Goal: Information Seeking & Learning: Learn about a topic

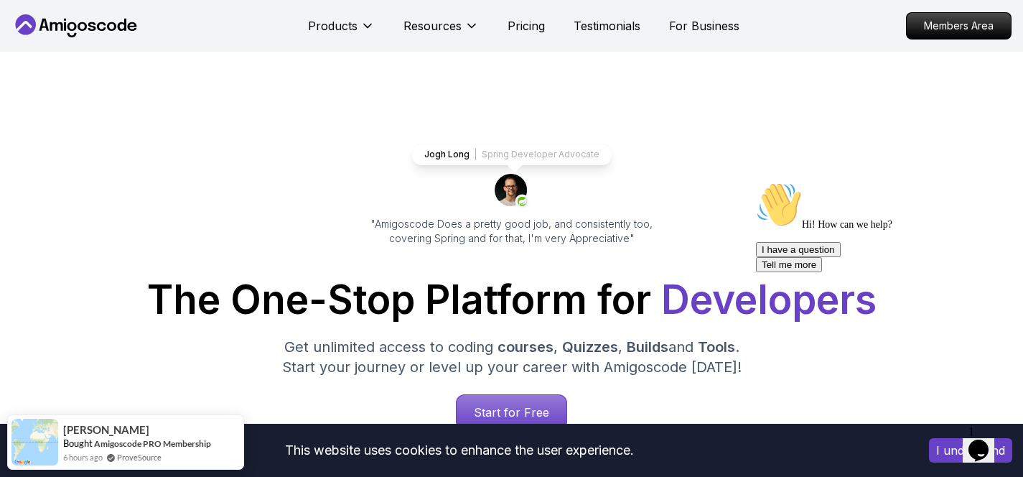
click at [921, 29] on p "Members Area" at bounding box center [959, 26] width 99 height 24
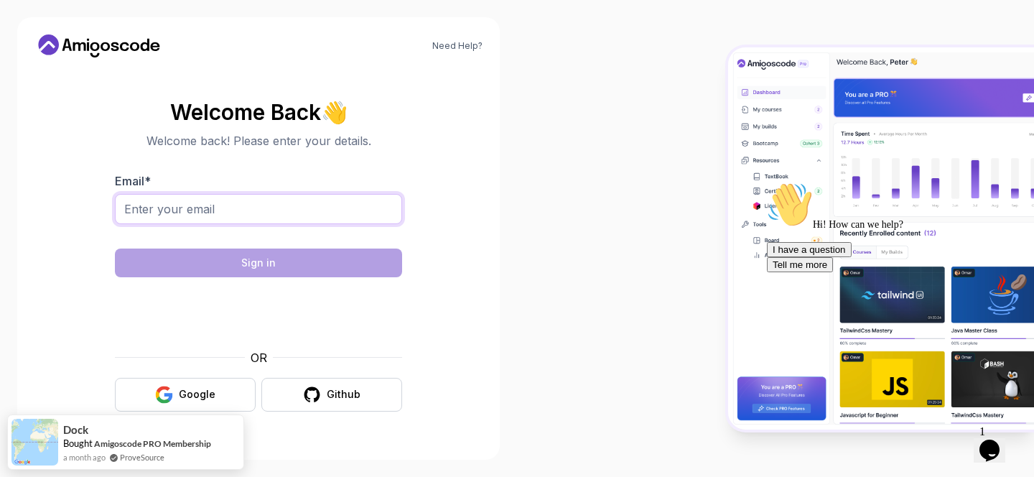
click at [270, 211] on input "Email *" at bounding box center [258, 209] width 287 height 30
type input "rahulreddy.gopu96@gmail.com"
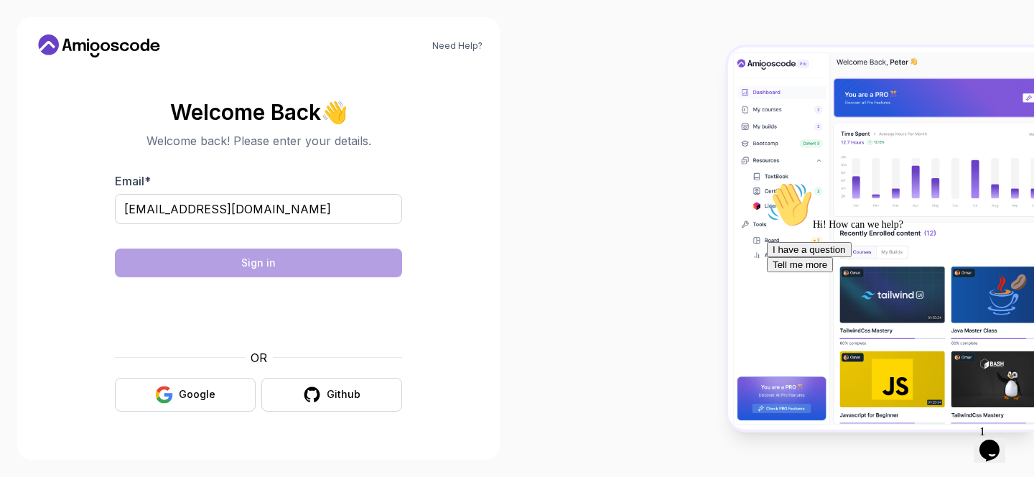
click at [472, 190] on section "Welcome Back 👋 Welcome back! Please enter your details. Email * rahulreddy.gopu…" at bounding box center [258, 256] width 448 height 340
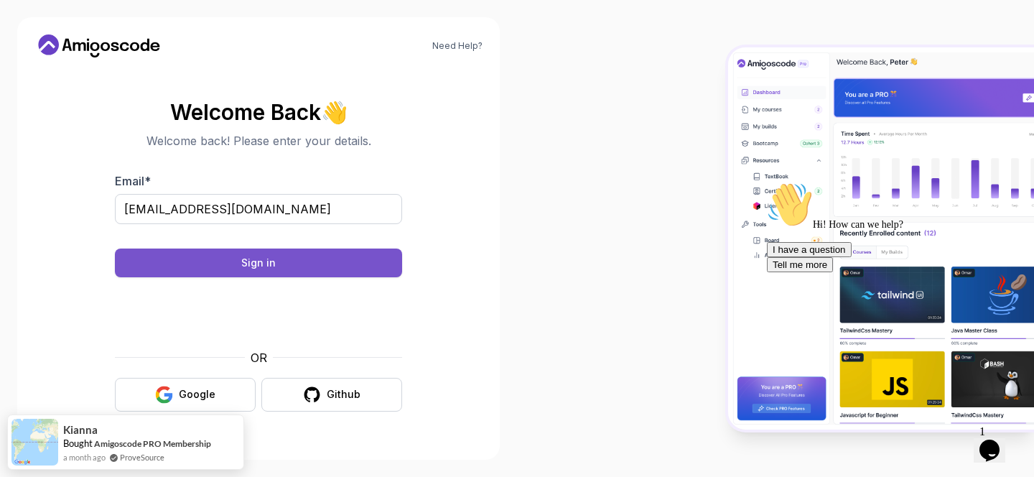
click at [248, 259] on div "Sign in" at bounding box center [258, 263] width 34 height 14
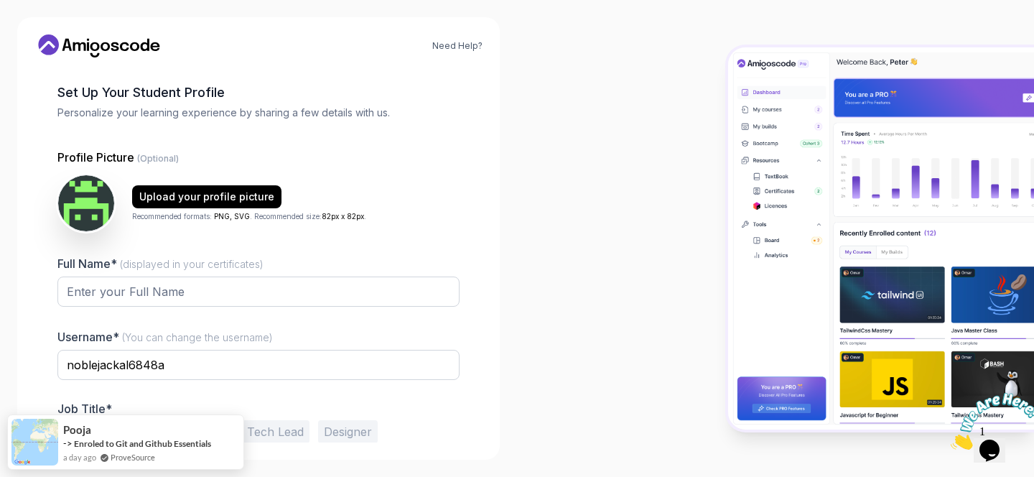
scroll to position [122, 0]
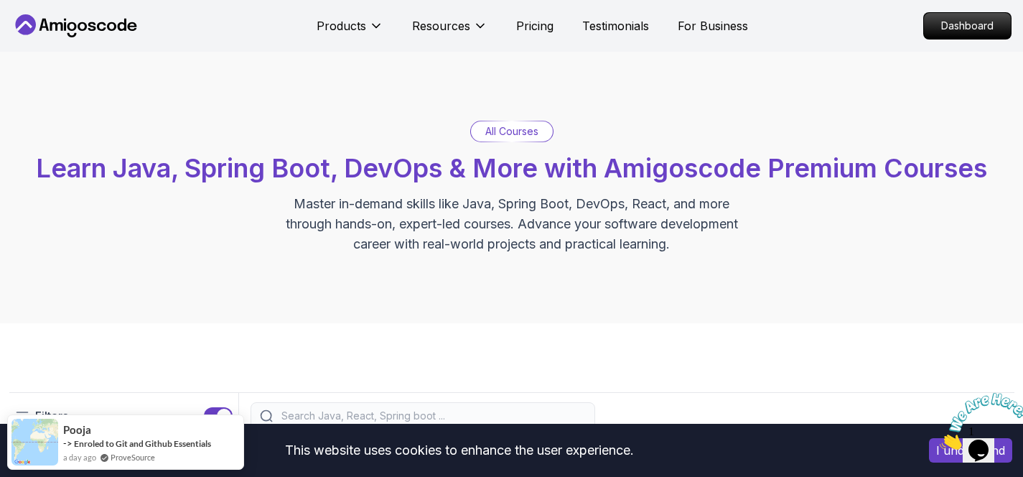
click at [940, 440] on icon "Close" at bounding box center [940, 446] width 0 height 12
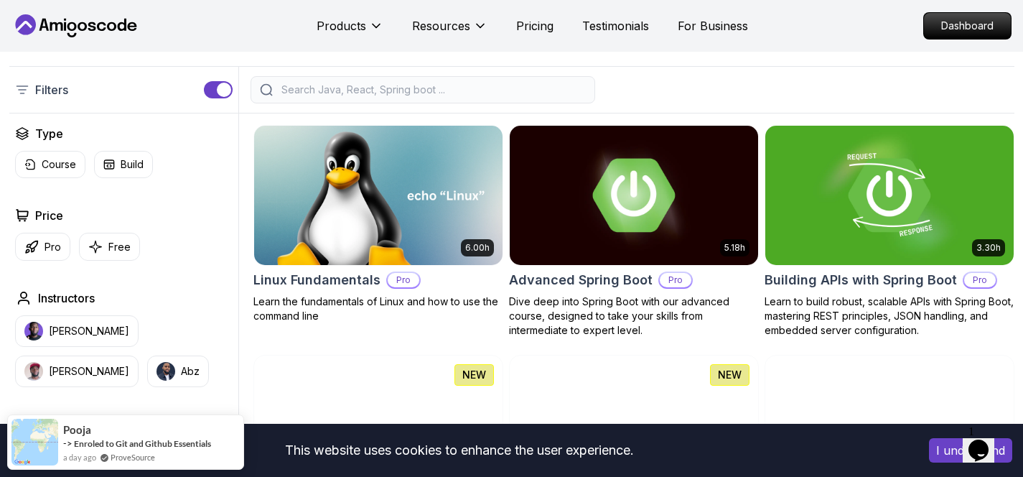
scroll to position [391, 0]
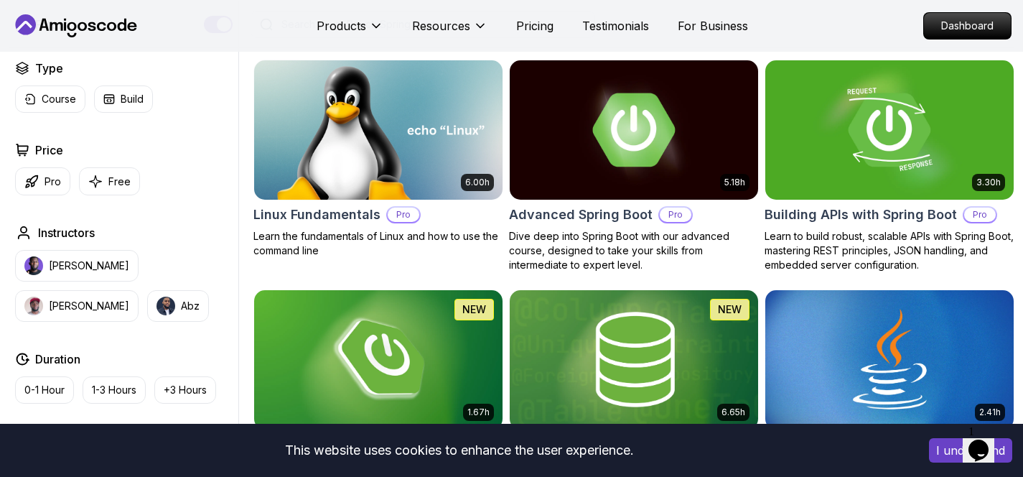
click at [947, 448] on button "I understand" at bounding box center [970, 450] width 83 height 24
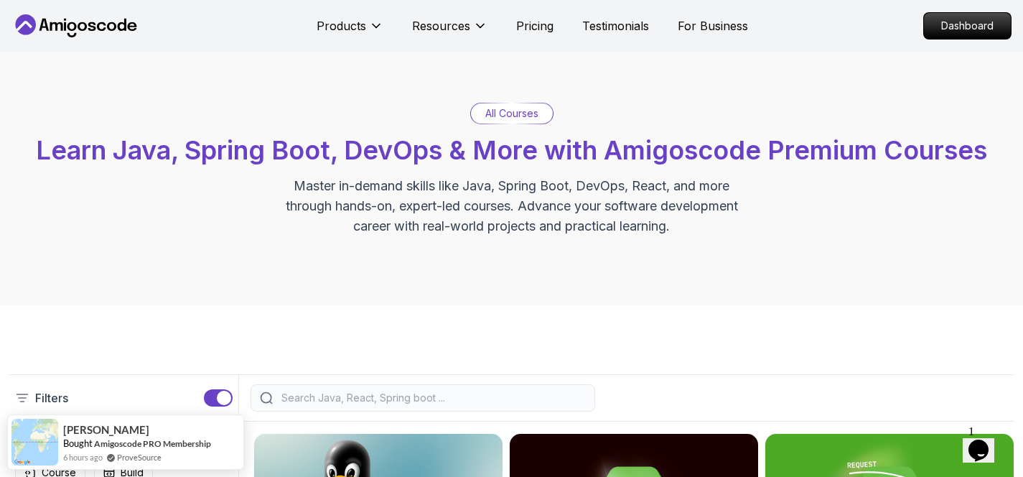
scroll to position [0, 0]
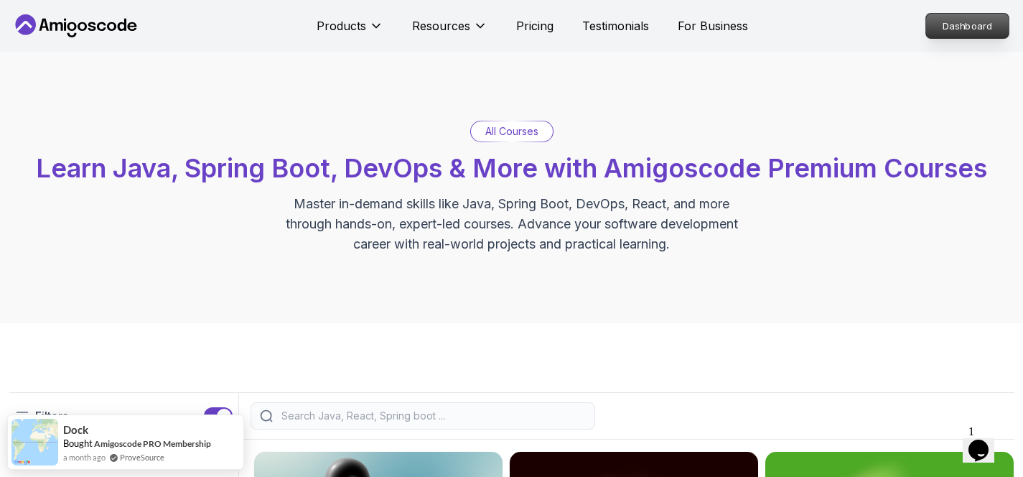
click at [952, 24] on p "Dashboard" at bounding box center [967, 26] width 83 height 24
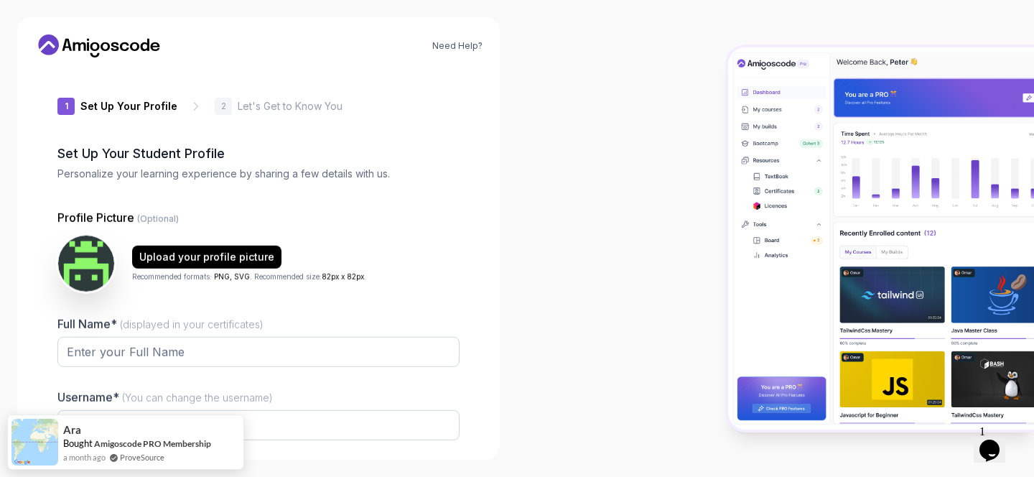
type input "eagerjackal54c37"
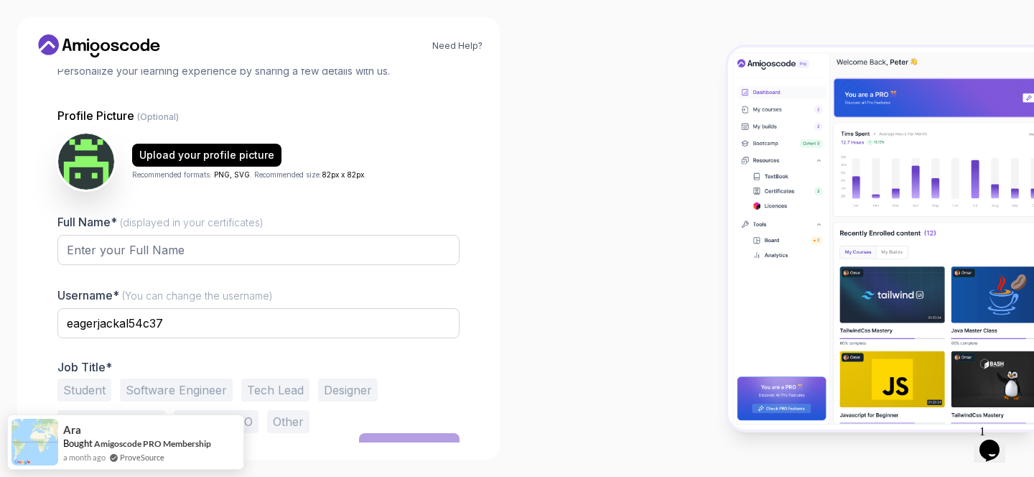
scroll to position [122, 0]
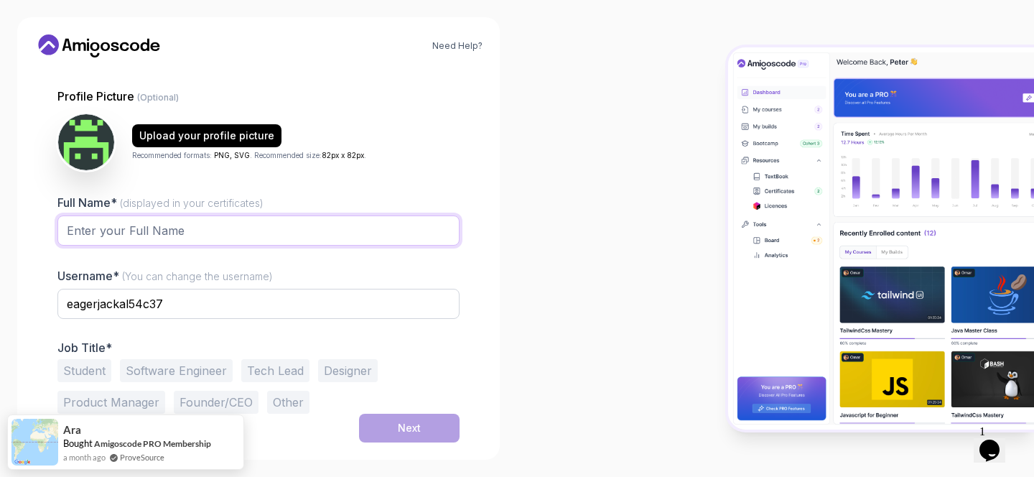
click at [189, 231] on input "Full Name* (displayed in your certificates)" at bounding box center [258, 230] width 402 height 30
type input "Rahul Reddy Gopu"
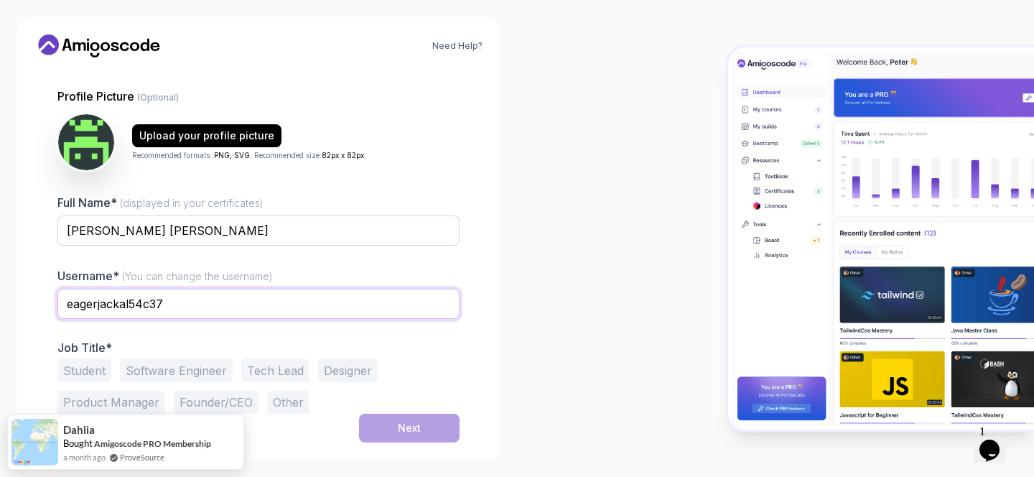
click at [158, 297] on input "eagerjackal54c37" at bounding box center [258, 304] width 402 height 30
type input "rahul455"
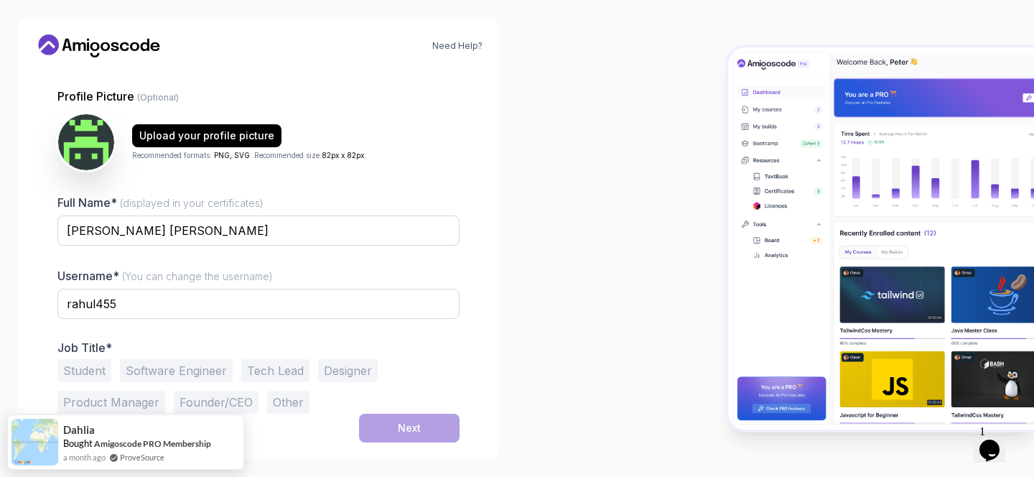
click at [196, 363] on button "Software Engineer" at bounding box center [176, 370] width 113 height 23
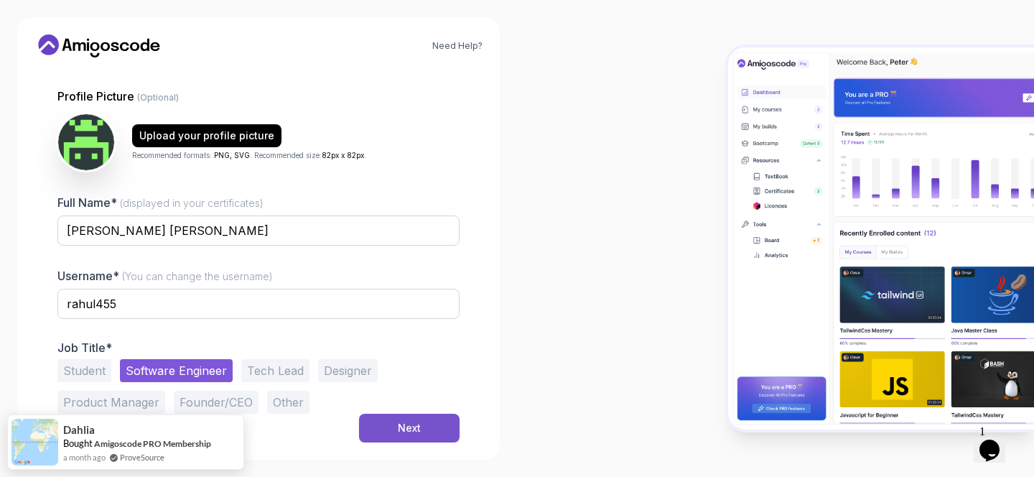
click at [399, 432] on div "Next" at bounding box center [409, 428] width 23 height 14
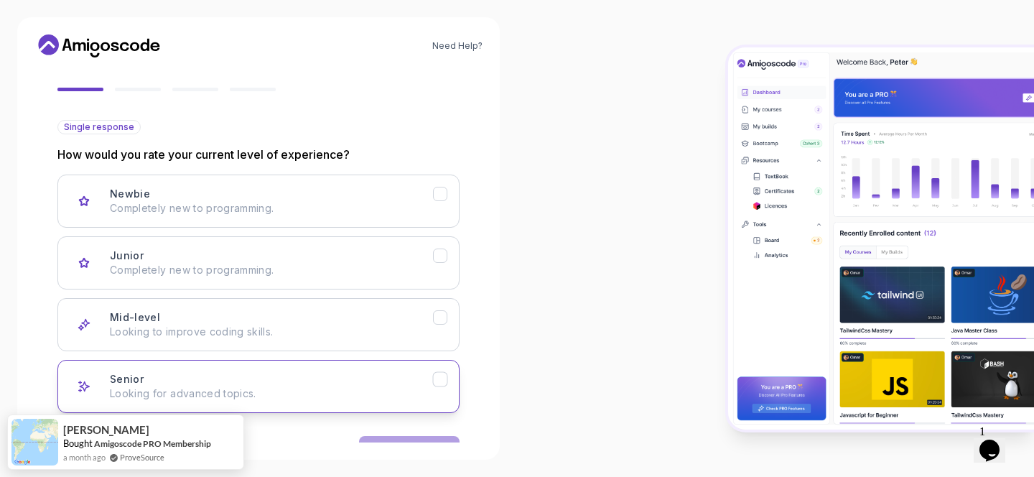
click at [201, 388] on p "Looking for advanced topics." at bounding box center [271, 393] width 323 height 14
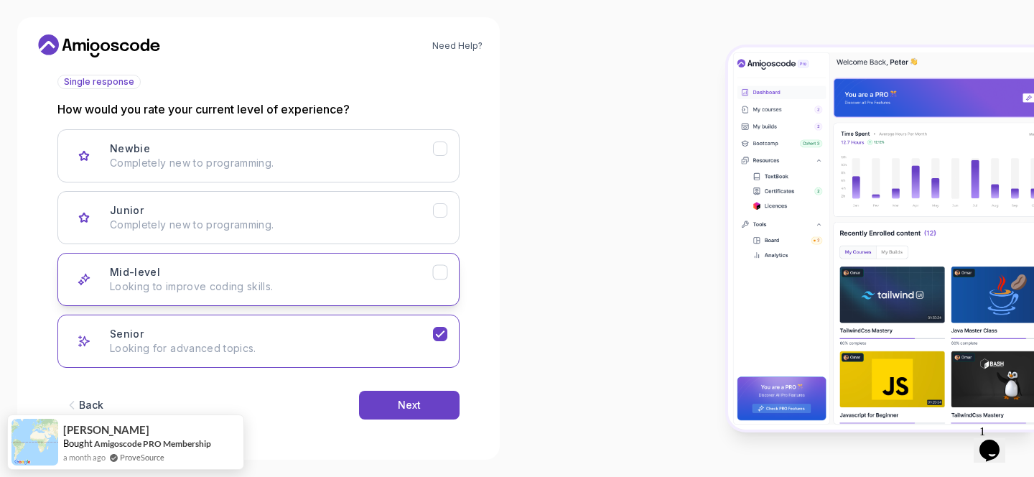
click at [252, 287] on p "Looking to improve coding skills." at bounding box center [271, 286] width 323 height 14
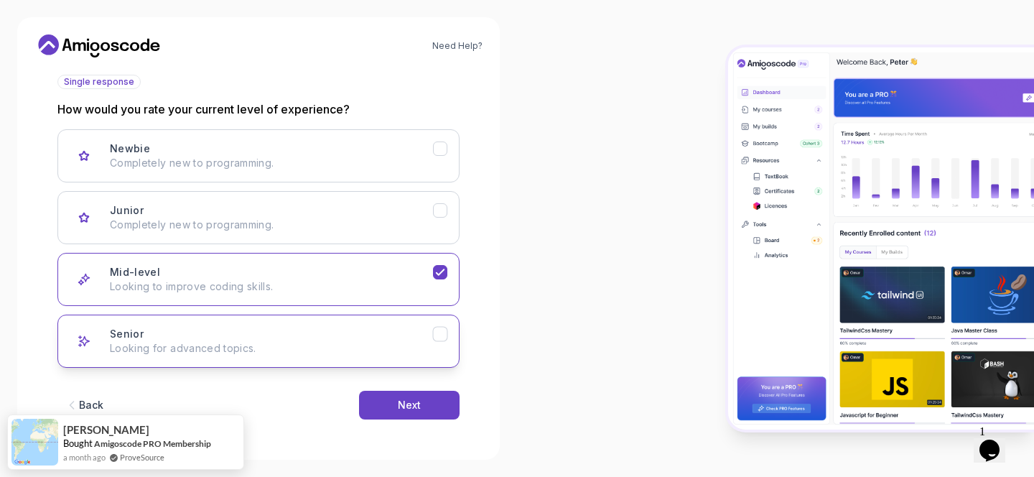
click at [381, 342] on p "Looking for advanced topics." at bounding box center [271, 348] width 323 height 14
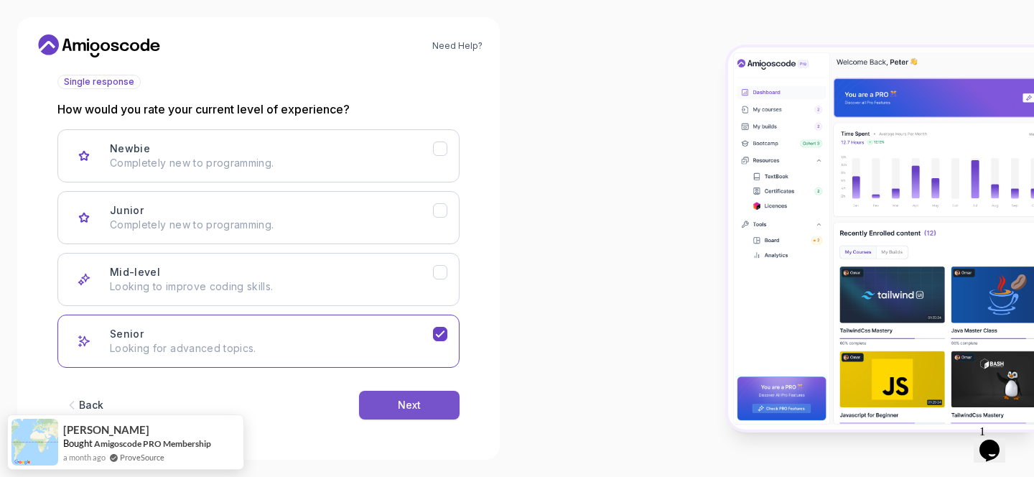
click at [417, 412] on button "Next" at bounding box center [409, 405] width 101 height 29
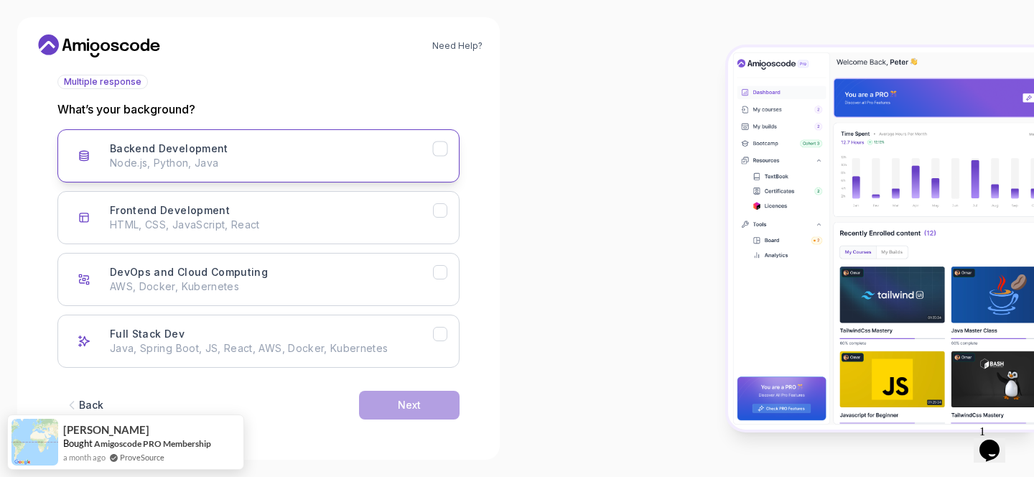
click at [329, 167] on p "Node.js, Python, Java" at bounding box center [271, 163] width 323 height 14
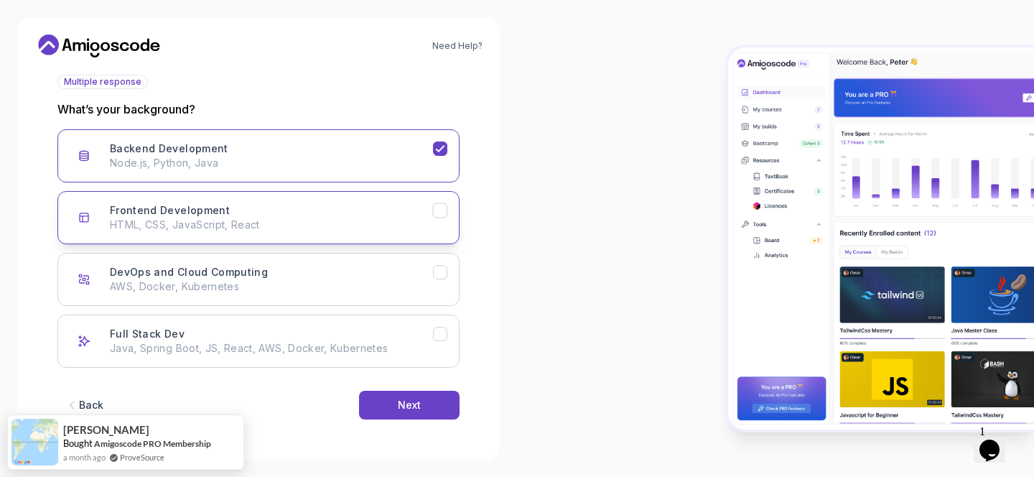
click at [297, 210] on div "Frontend Development HTML, CSS, JavaScript, React" at bounding box center [271, 217] width 323 height 29
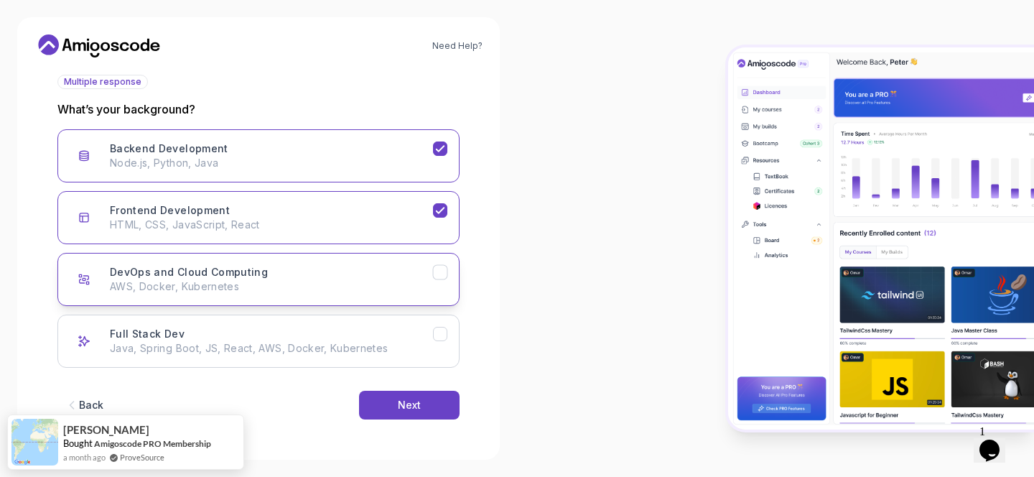
click at [282, 274] on div "DevOps and Cloud Computing AWS, Docker, Kubernetes" at bounding box center [271, 279] width 323 height 29
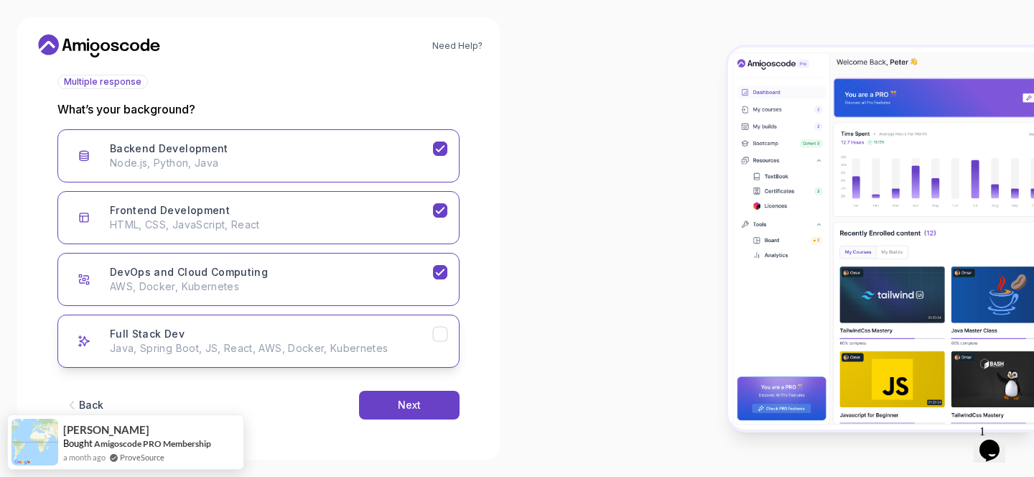
click at [258, 344] on p "Java, Spring Boot, JS, React, AWS, Docker, Kubernetes" at bounding box center [271, 348] width 323 height 14
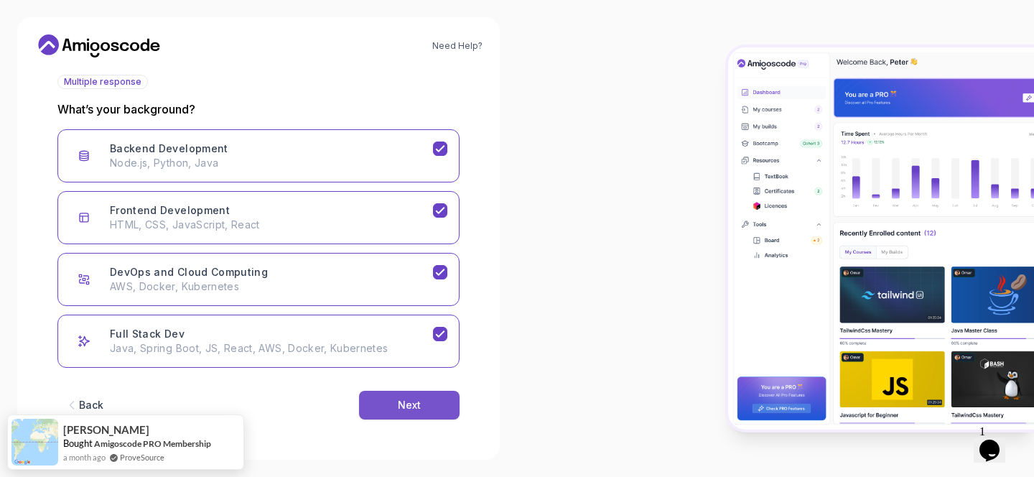
click at [375, 412] on button "Next" at bounding box center [409, 405] width 101 height 29
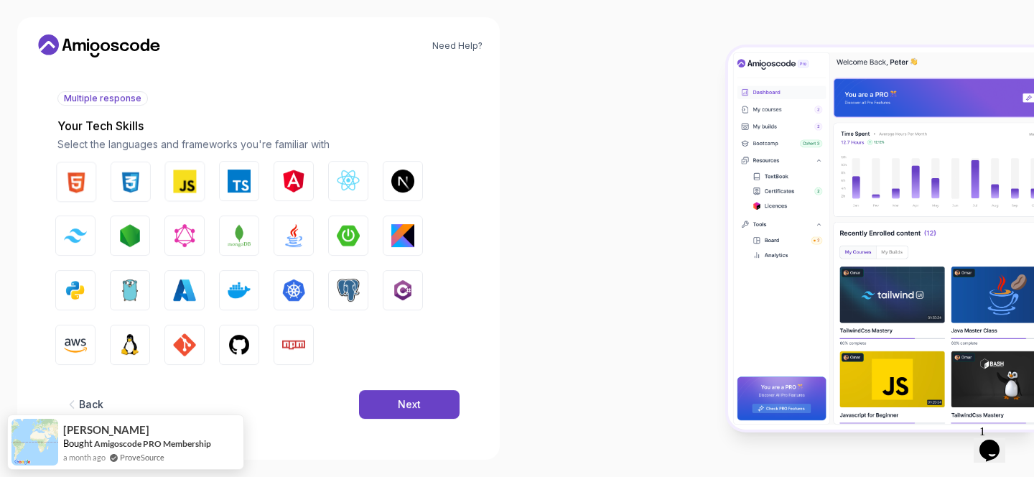
scroll to position [150, 0]
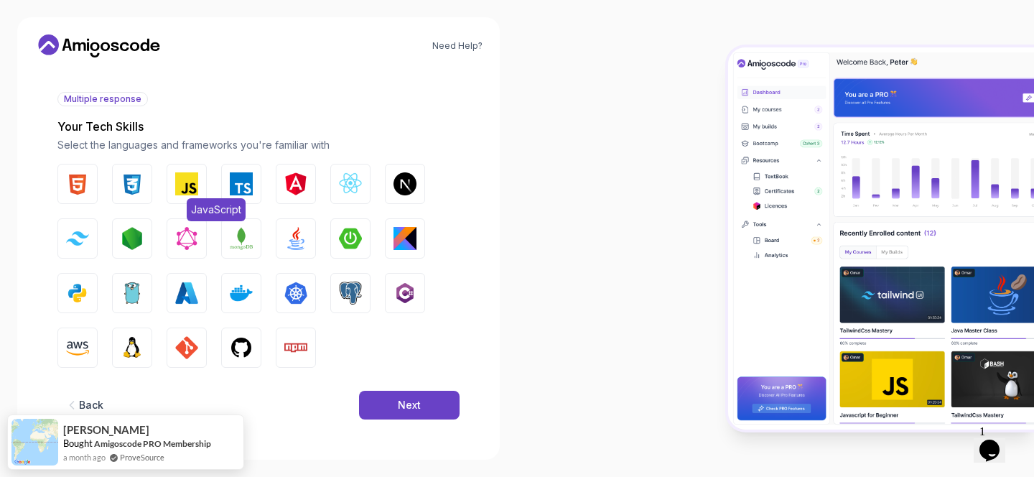
click at [177, 187] on img "button" at bounding box center [186, 183] width 23 height 23
click at [334, 178] on button "React.js" at bounding box center [350, 184] width 40 height 40
click at [302, 239] on img "button" at bounding box center [295, 238] width 23 height 23
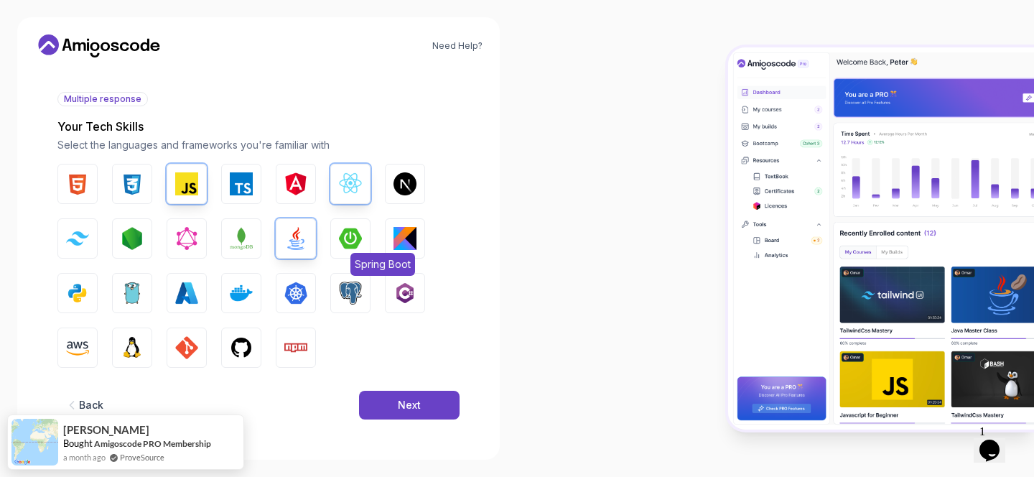
click at [353, 239] on img "button" at bounding box center [350, 238] width 23 height 23
click at [146, 237] on button "Node.js" at bounding box center [132, 238] width 40 height 40
click at [185, 291] on img "button" at bounding box center [186, 293] width 23 height 23
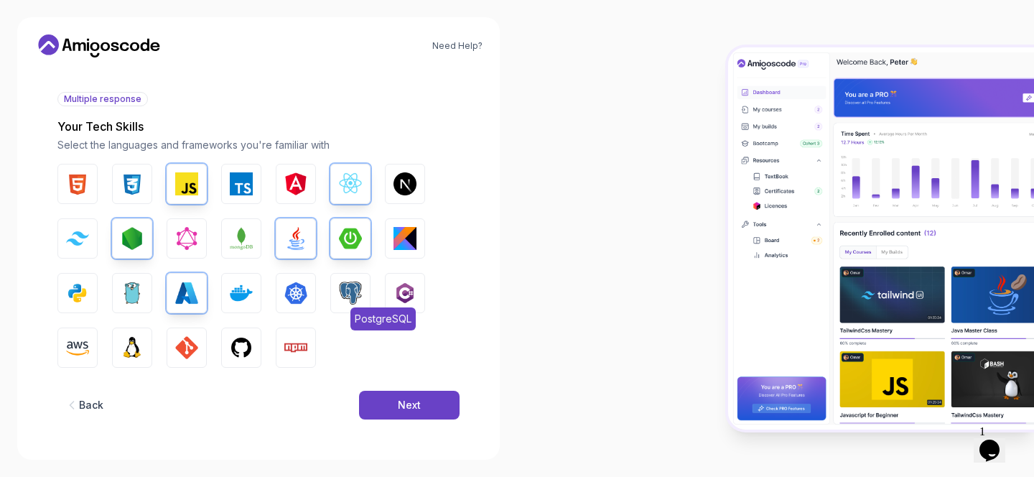
click at [363, 290] on button "PostgreSQL" at bounding box center [350, 293] width 40 height 40
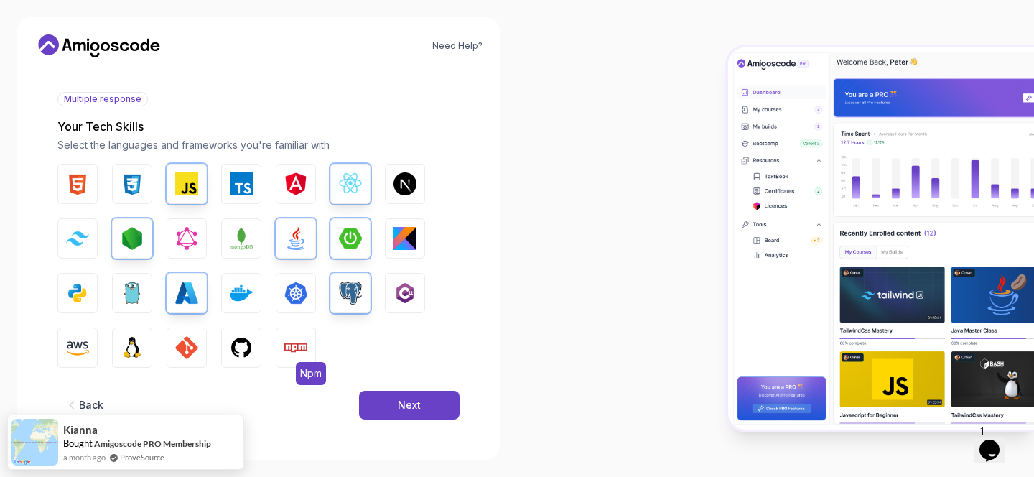
click at [298, 345] on img "button" at bounding box center [295, 347] width 23 height 23
click at [252, 345] on img "button" at bounding box center [241, 347] width 23 height 23
click at [185, 355] on img "button" at bounding box center [186, 347] width 23 height 23
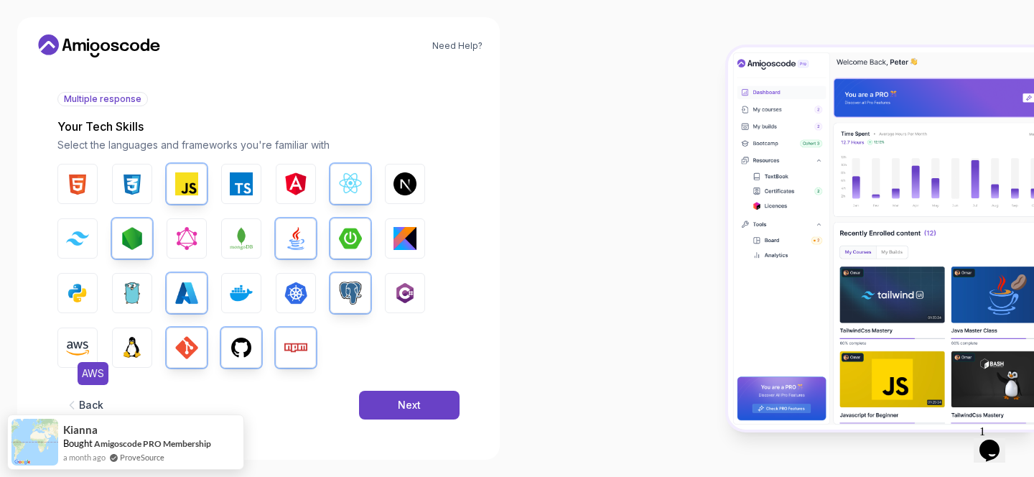
click at [77, 353] on img "button" at bounding box center [77, 347] width 23 height 23
click at [119, 353] on button "Linux" at bounding box center [132, 347] width 40 height 40
click at [90, 300] on button "Python" at bounding box center [77, 293] width 40 height 40
click at [400, 412] on button "Next" at bounding box center [409, 405] width 101 height 29
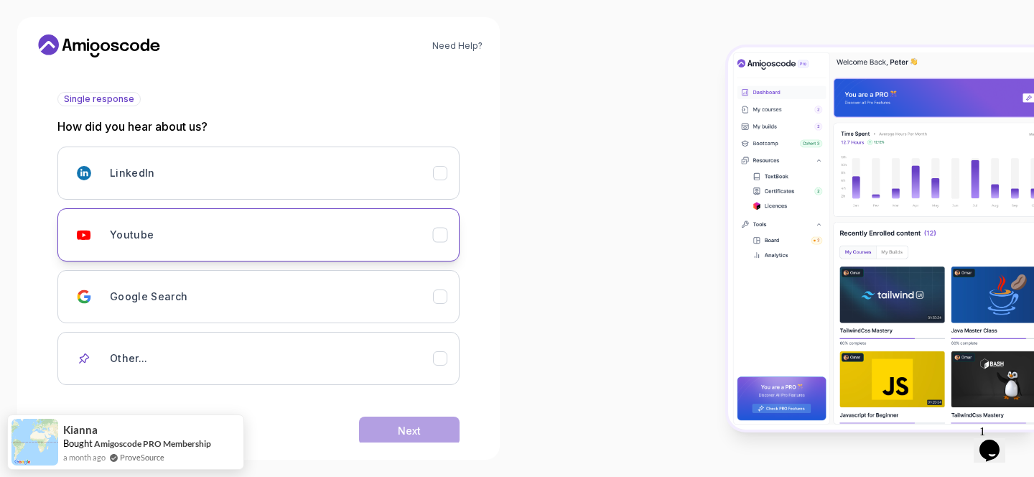
click at [350, 220] on div "Youtube" at bounding box center [271, 234] width 323 height 29
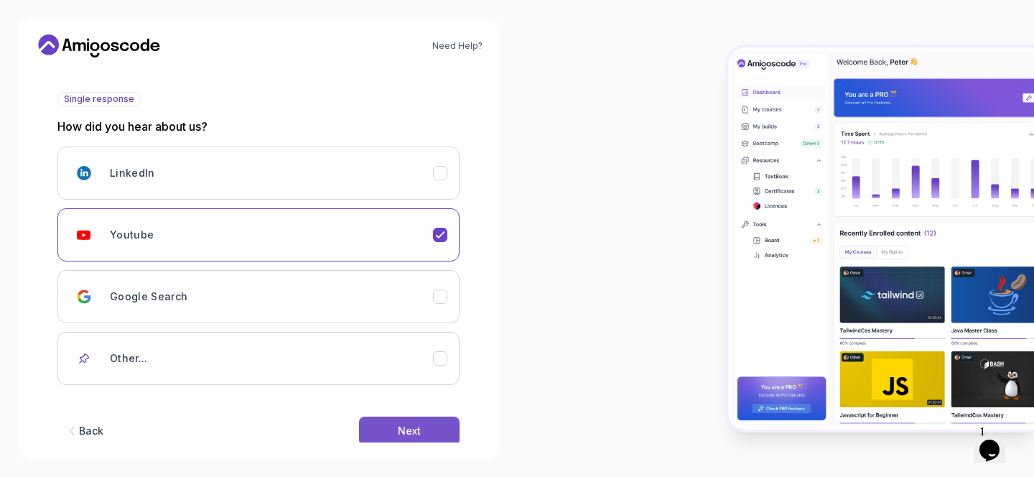
click at [399, 422] on button "Next" at bounding box center [409, 431] width 101 height 29
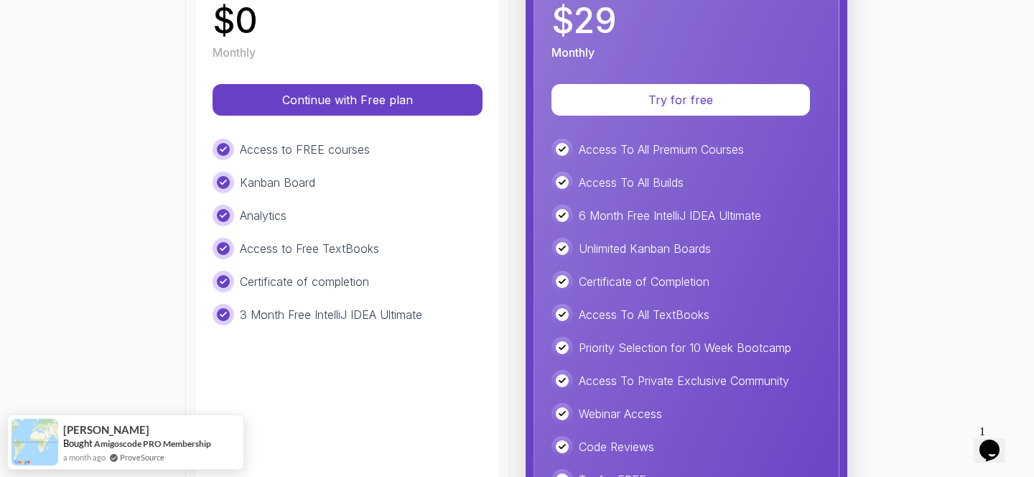
scroll to position [0, 0]
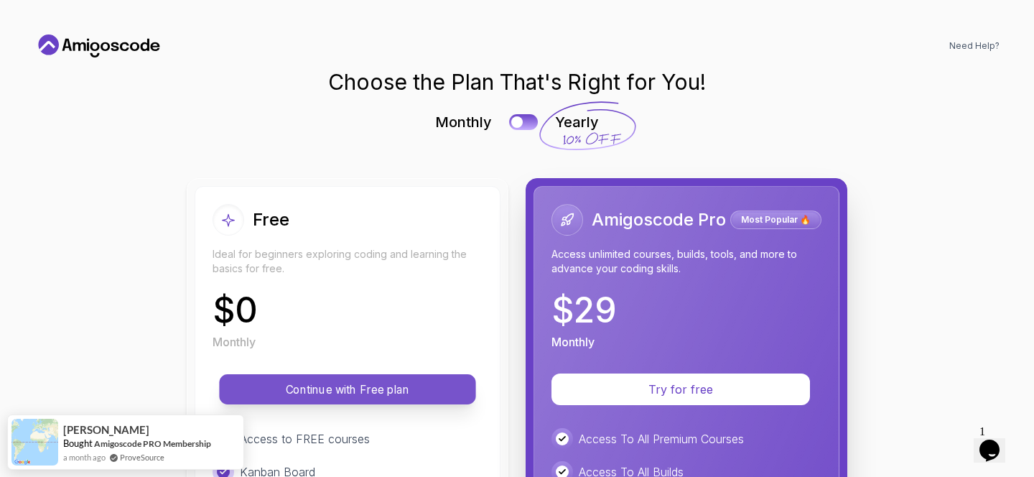
click at [315, 384] on p "Continue with Free plan" at bounding box center [348, 389] width 224 height 17
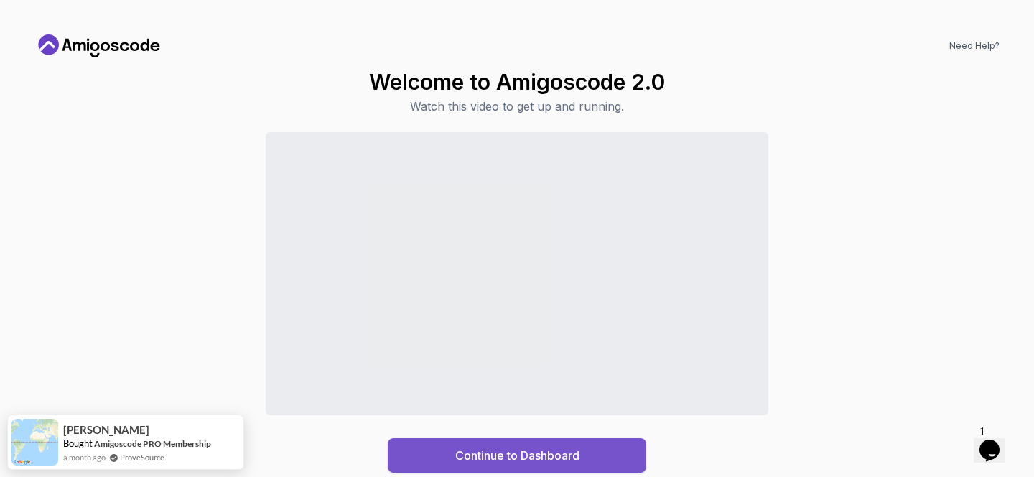
click at [459, 458] on div "Continue to Dashboard" at bounding box center [517, 455] width 124 height 17
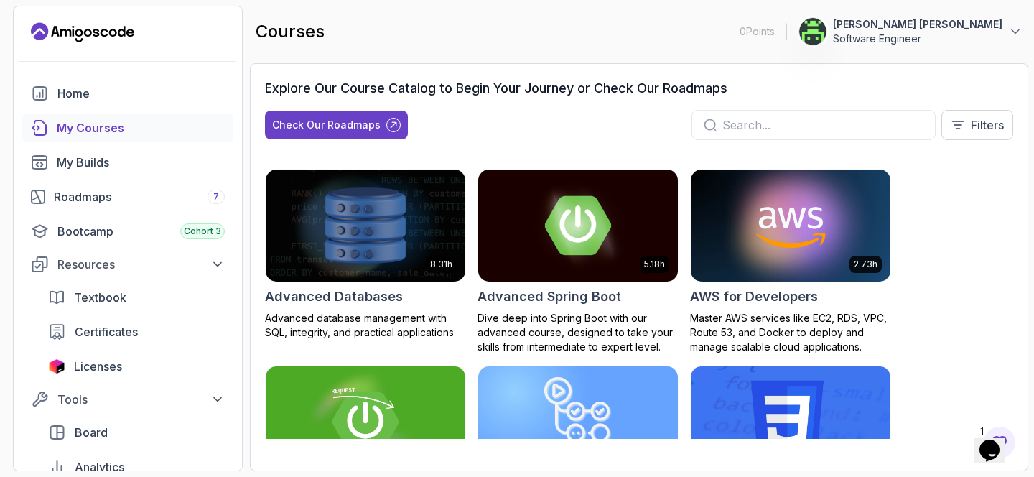
click at [983, 31] on p "Rahul Reddy Gopu" at bounding box center [917, 24] width 169 height 14
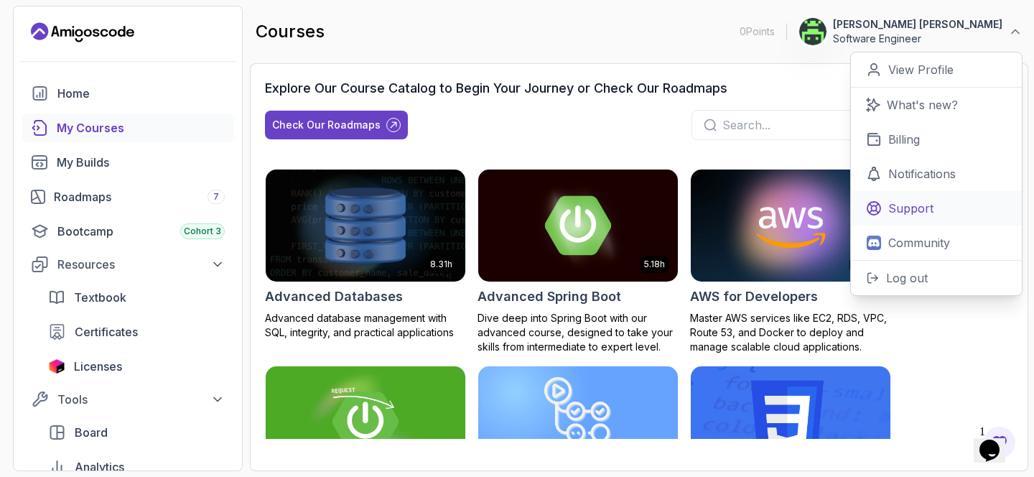
click at [911, 213] on p "Support" at bounding box center [910, 208] width 45 height 17
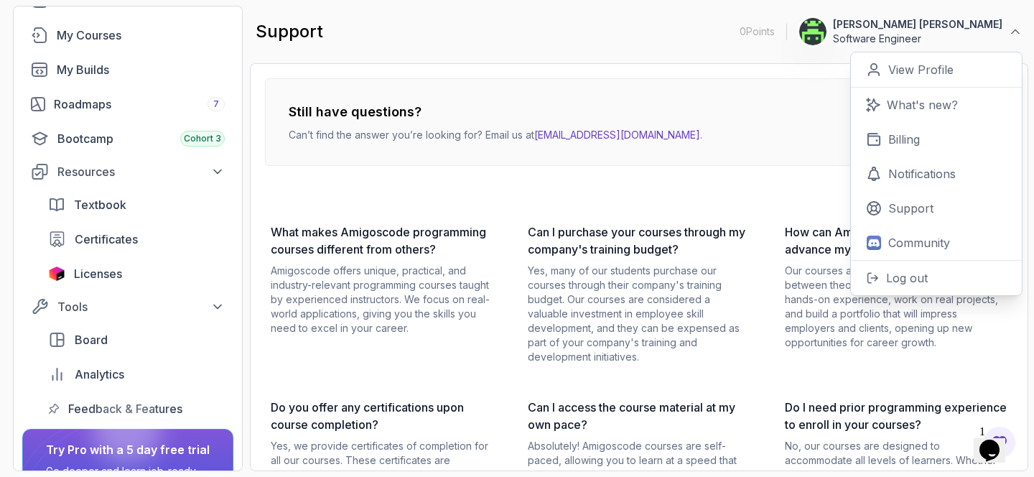
scroll to position [208, 0]
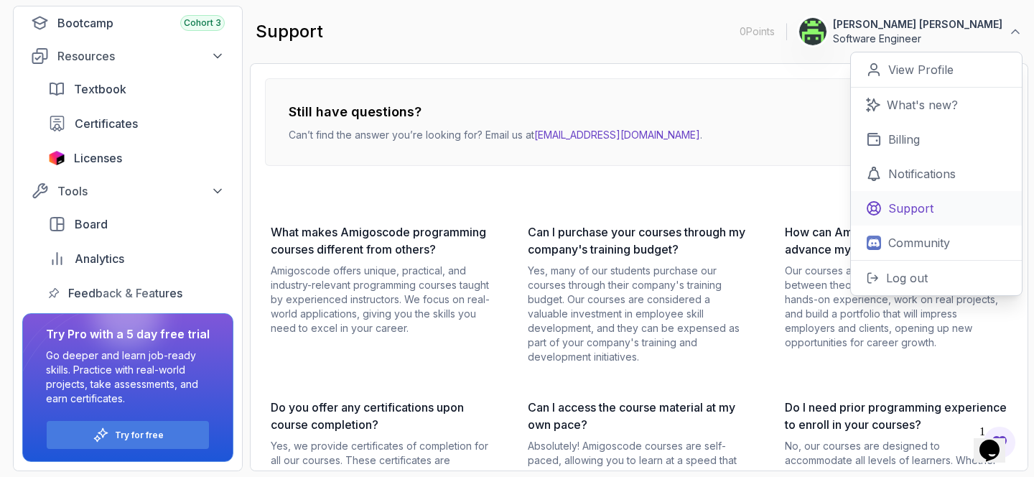
click at [902, 210] on p "Support" at bounding box center [910, 208] width 45 height 17
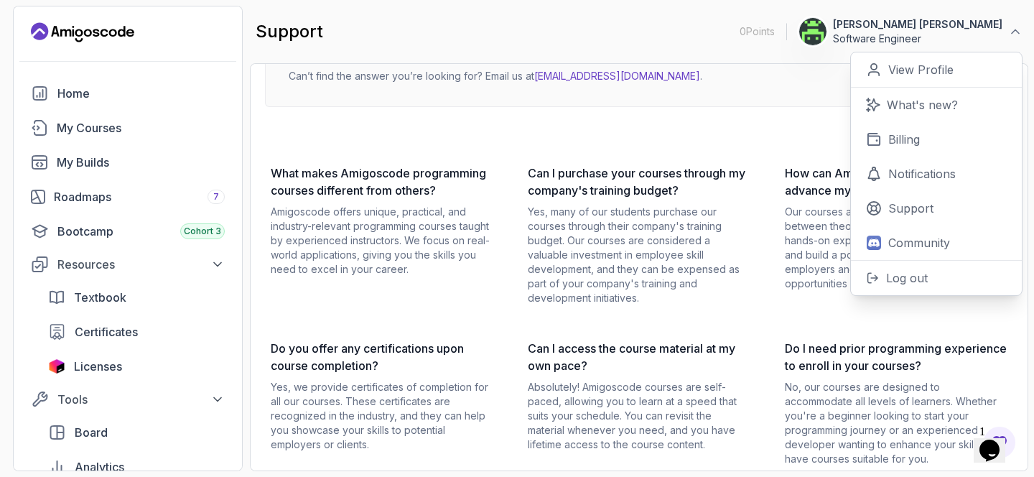
scroll to position [0, 0]
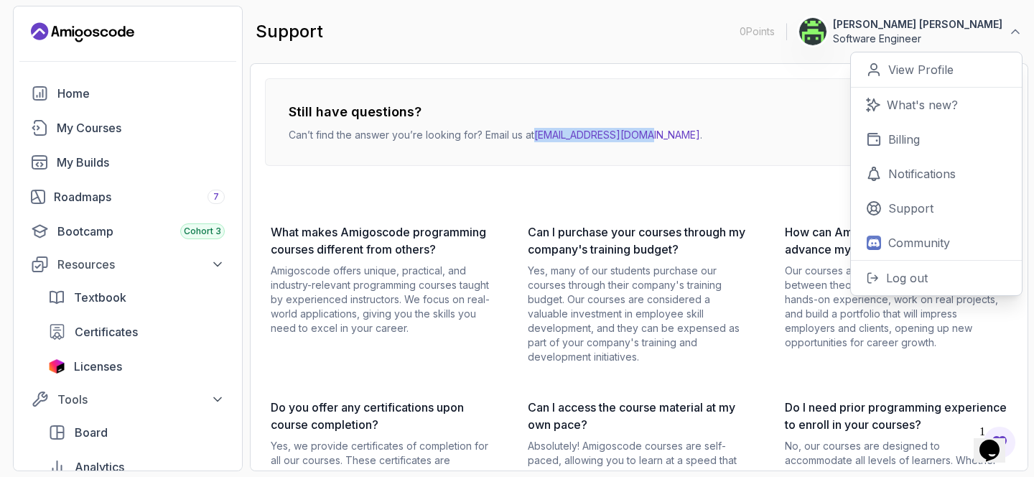
drag, startPoint x: 652, startPoint y: 138, endPoint x: 538, endPoint y: 134, distance: 114.2
click at [538, 134] on p "Can’t find the answer you’re looking for? Email us at hello@amigoscode.com ." at bounding box center [496, 135] width 414 height 14
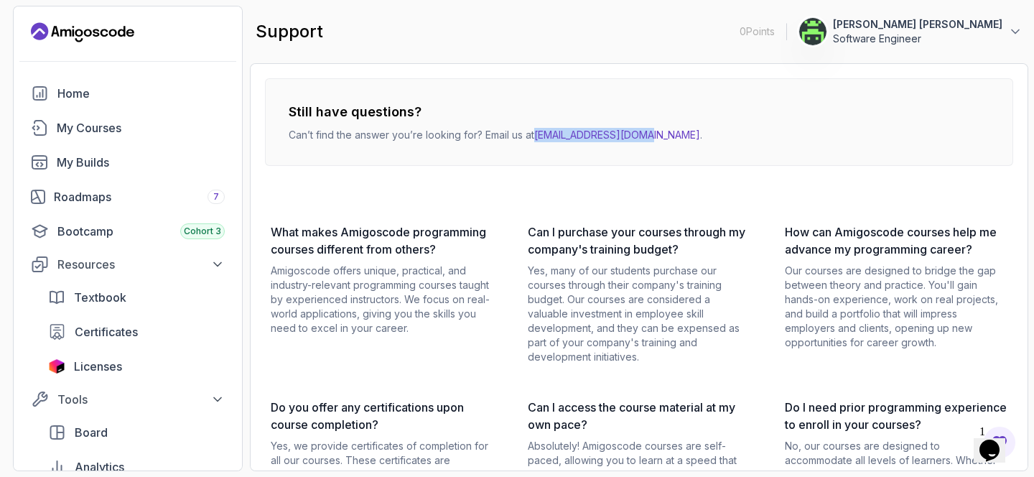
copy link "hello@amigoscode.com"
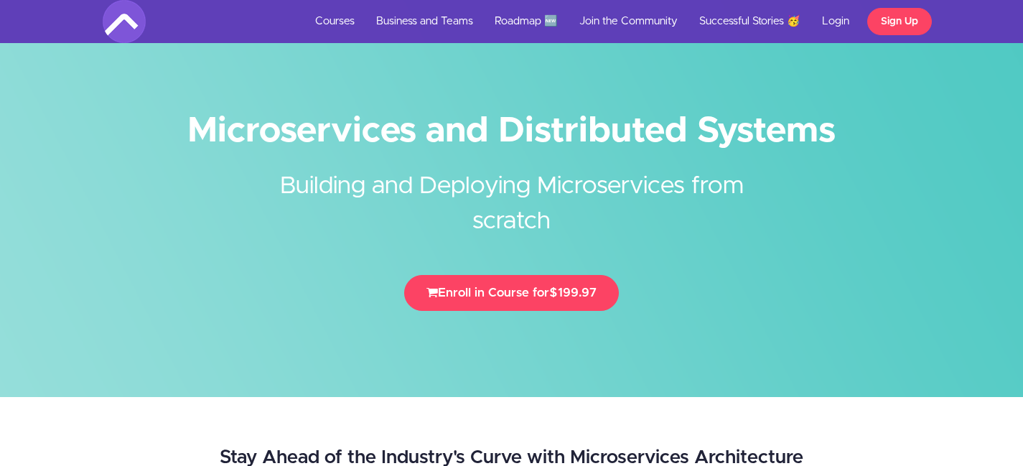
click at [838, 24] on link "Login" at bounding box center [836, 21] width 49 height 43
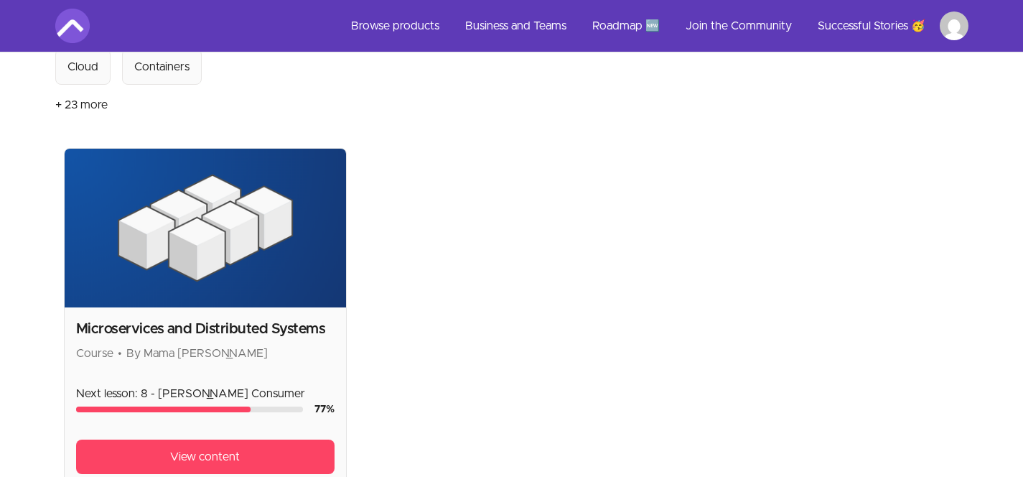
scroll to position [234, 0]
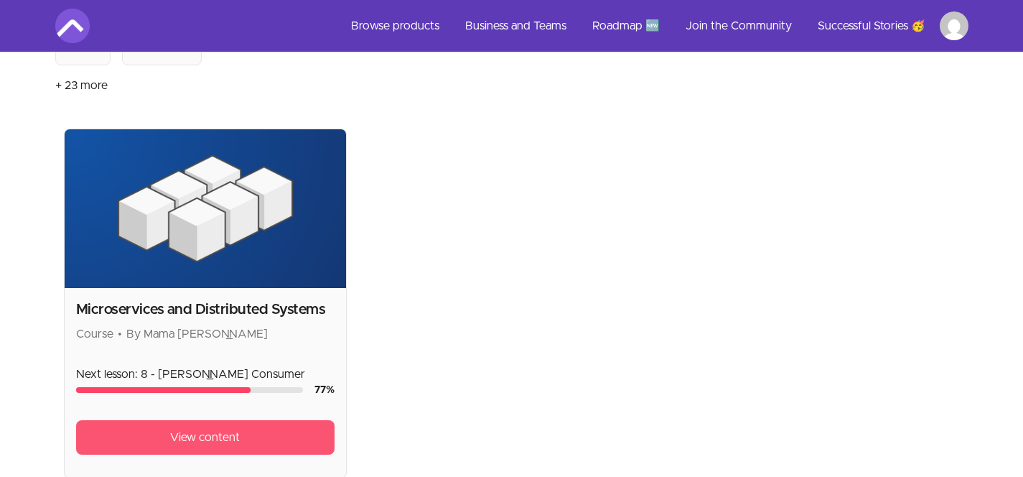
click at [219, 432] on span "View content" at bounding box center [205, 437] width 70 height 17
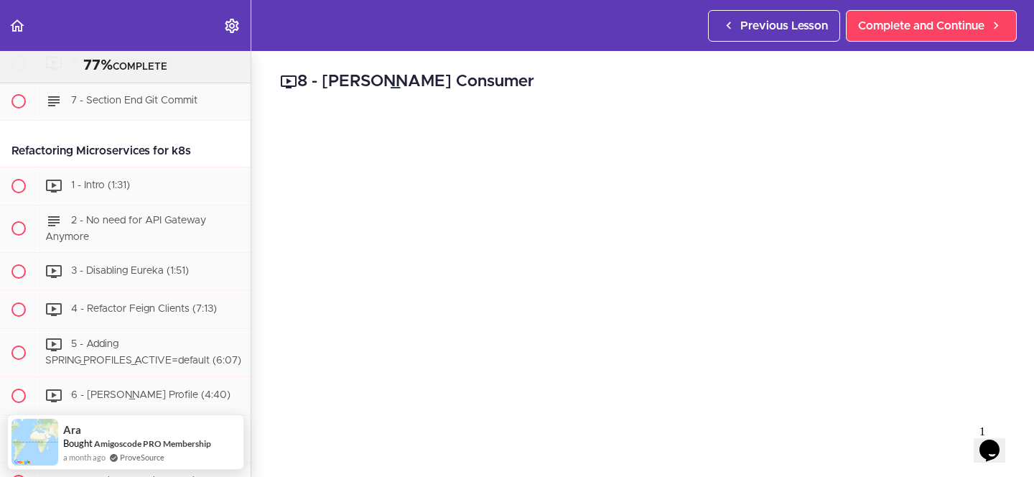
scroll to position [5814, 0]
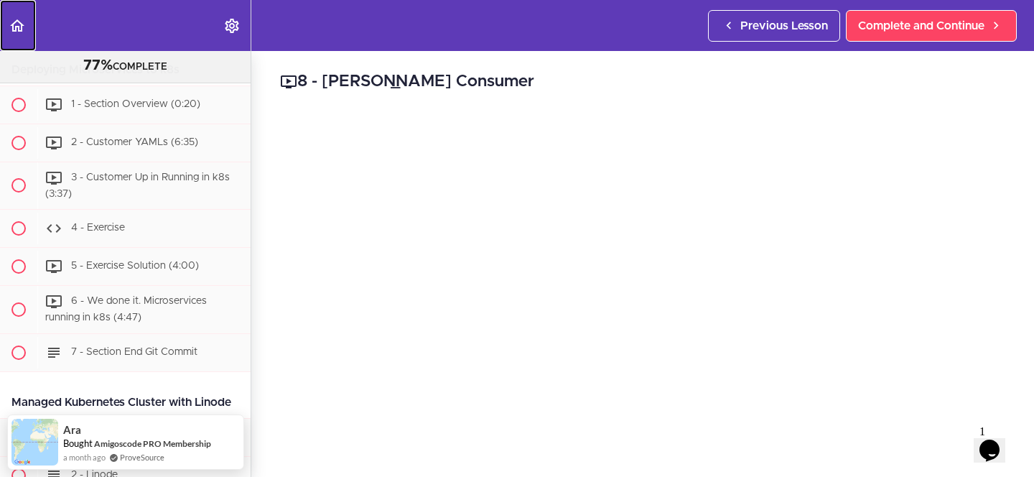
click at [20, 27] on icon "Back to course curriculum" at bounding box center [17, 25] width 17 height 17
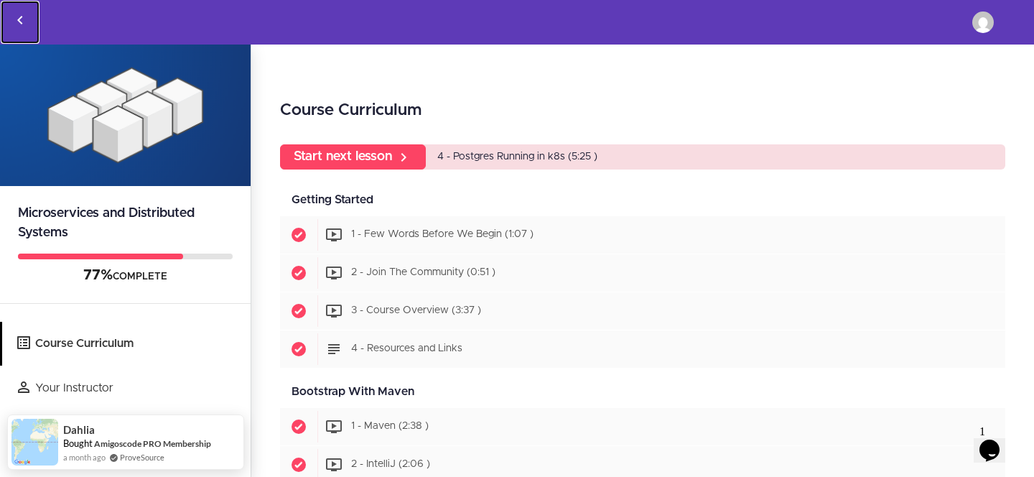
click at [20, 17] on use "Back to courses" at bounding box center [19, 20] width 5 height 9
drag, startPoint x: 169, startPoint y: 419, endPoint x: 24, endPoint y: 539, distance: 188.2
click at [24, 476] on html "Toggle navigation Course Curriculum Your Instructor Rahul Edit Profile Membersh…" at bounding box center [517, 239] width 1034 height 478
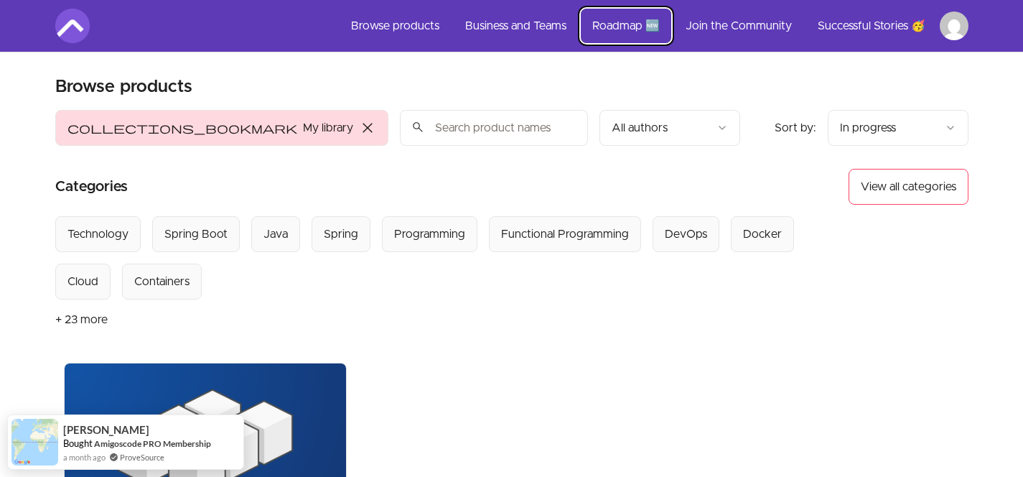
click at [624, 24] on link "Roadmap 🆕" at bounding box center [626, 26] width 90 height 34
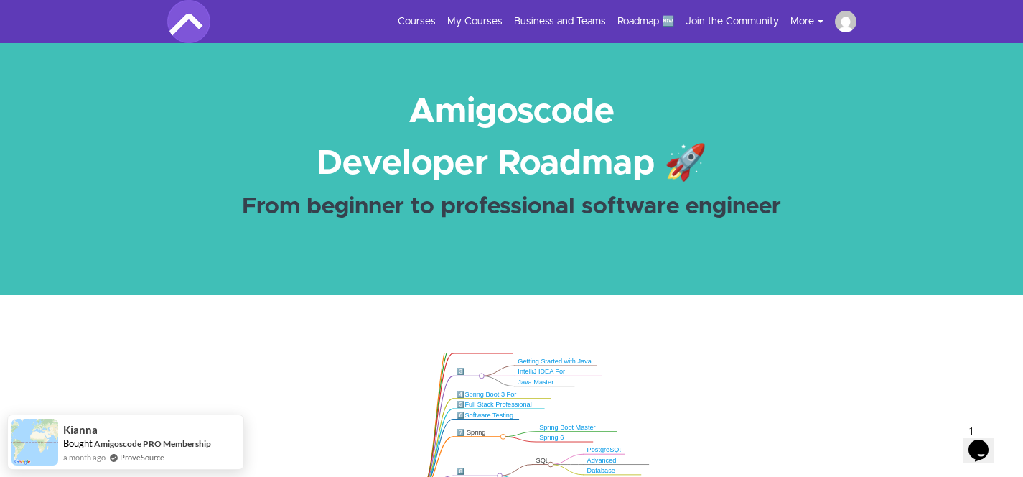
click at [185, 23] on img at bounding box center [188, 21] width 43 height 43
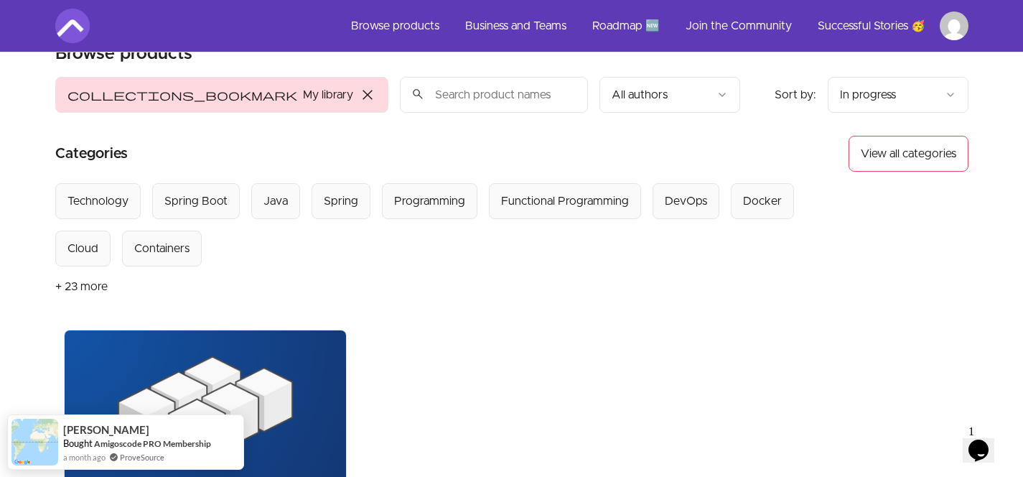
scroll to position [34, 0]
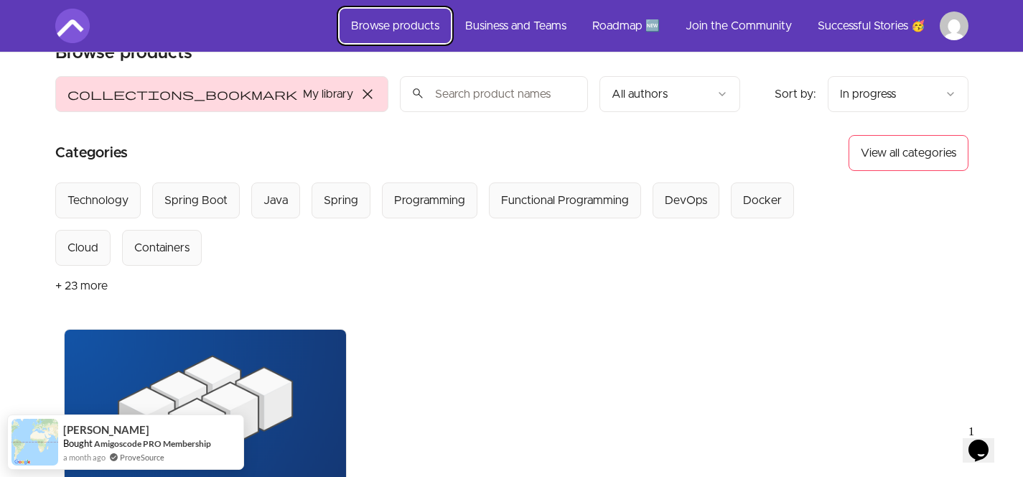
click at [422, 22] on link "Browse products" at bounding box center [395, 26] width 111 height 34
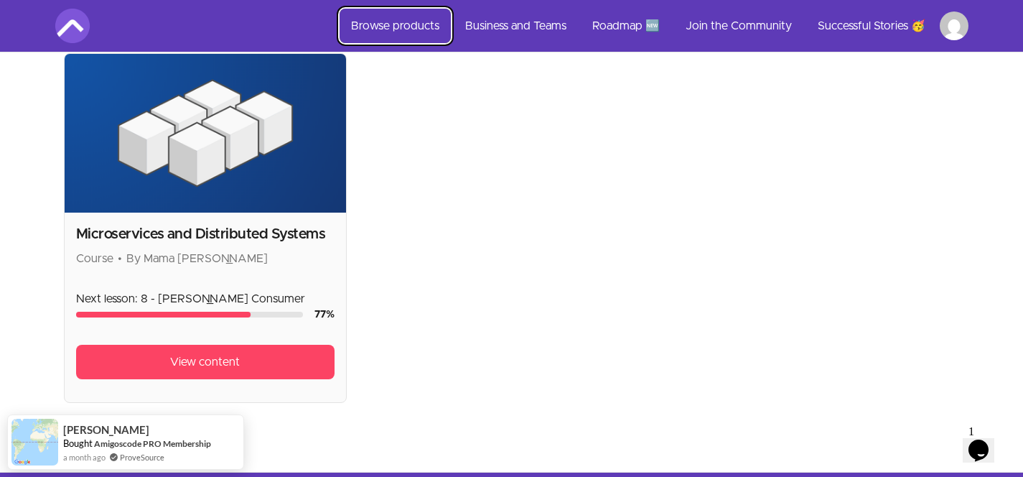
scroll to position [339, 0]
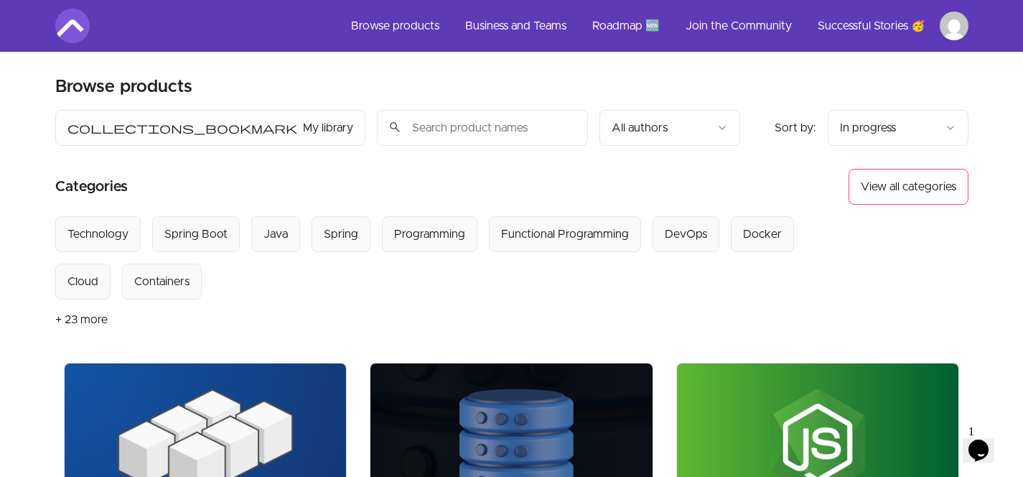
click at [75, 317] on button "+ 23 more" at bounding box center [81, 319] width 52 height 40
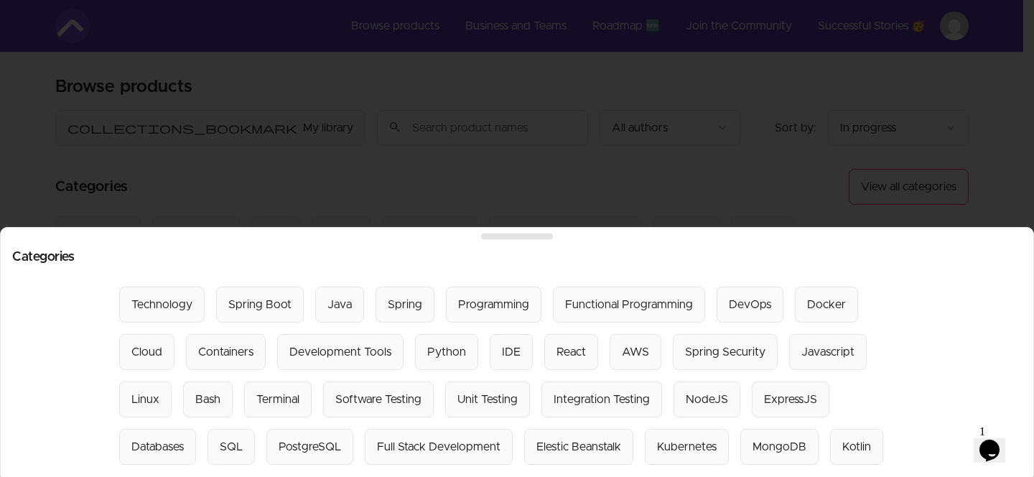
click at [429, 141] on div at bounding box center [517, 238] width 1034 height 477
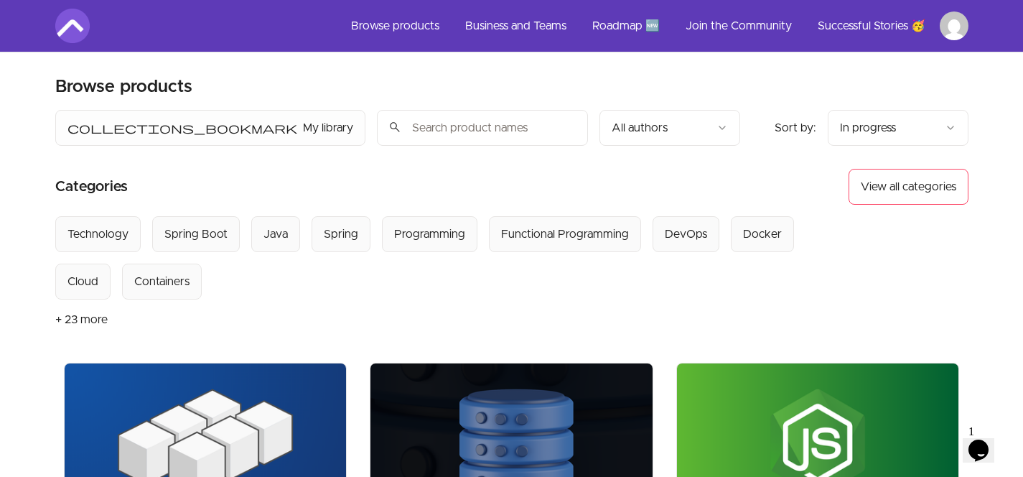
click at [503, 147] on header "Product filters: collections_bookmark My library Sort by: import_export In prog…" at bounding box center [512, 236] width 914 height 253
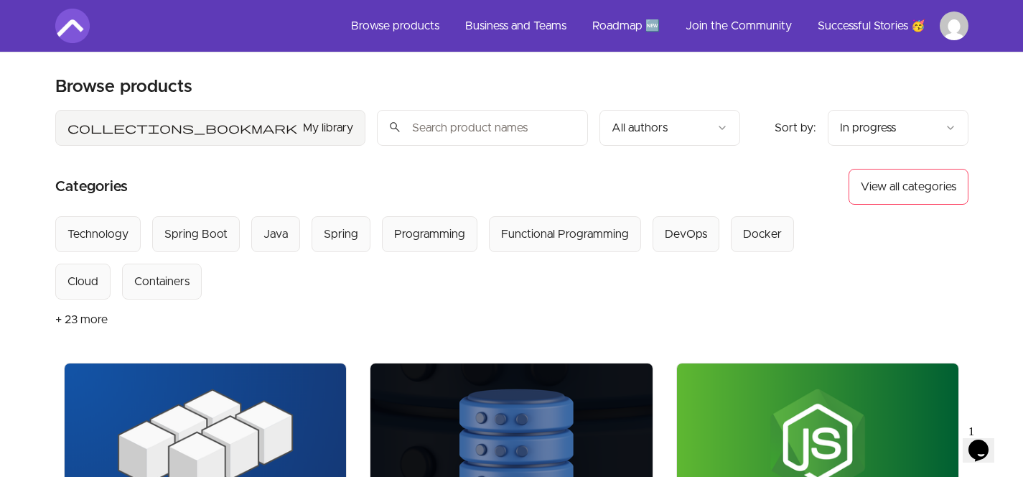
click at [94, 129] on button "collections_bookmark My library" at bounding box center [210, 128] width 310 height 36
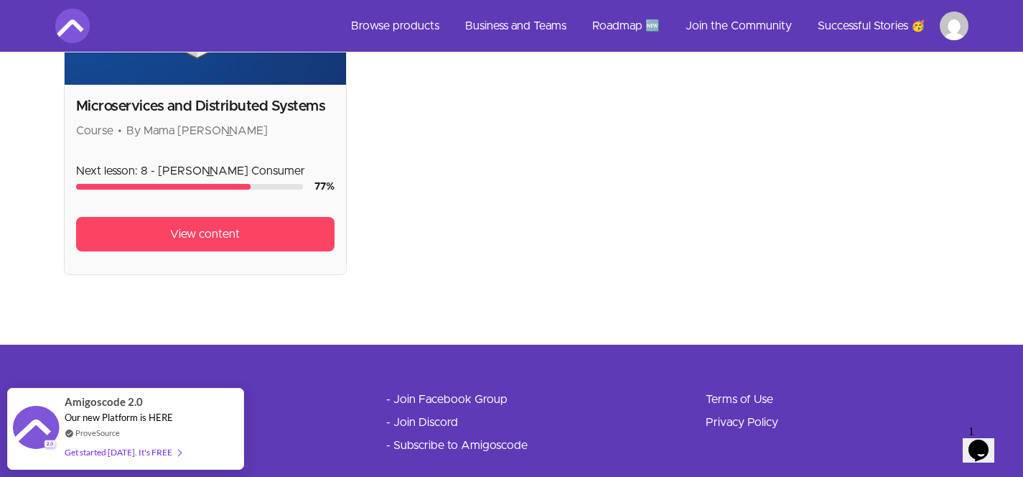
scroll to position [450, 0]
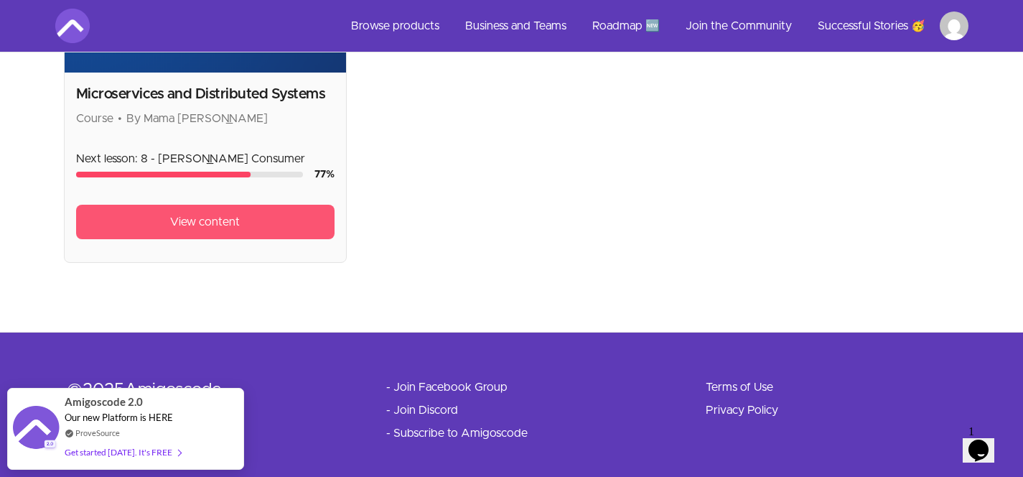
click at [173, 228] on span "View content" at bounding box center [205, 221] width 70 height 17
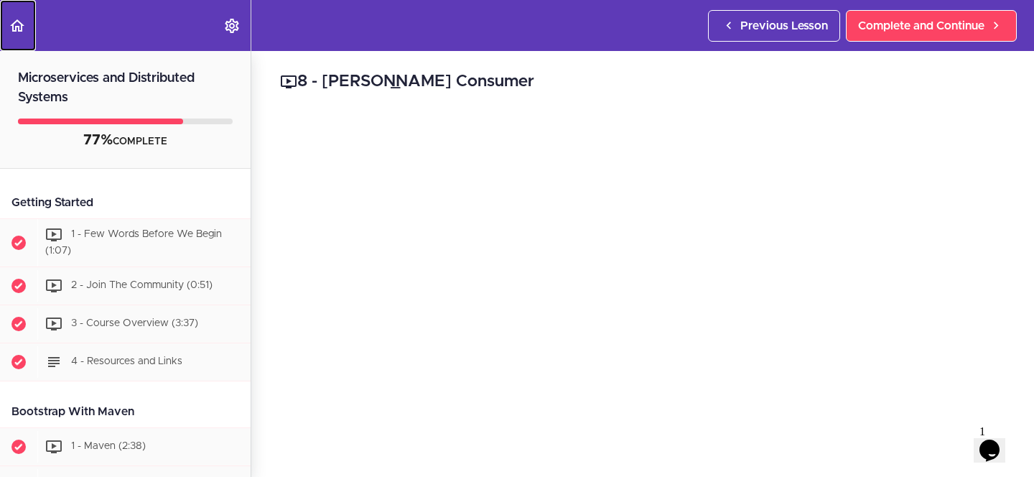
click at [9, 21] on icon "Back to course curriculum" at bounding box center [17, 25] width 17 height 17
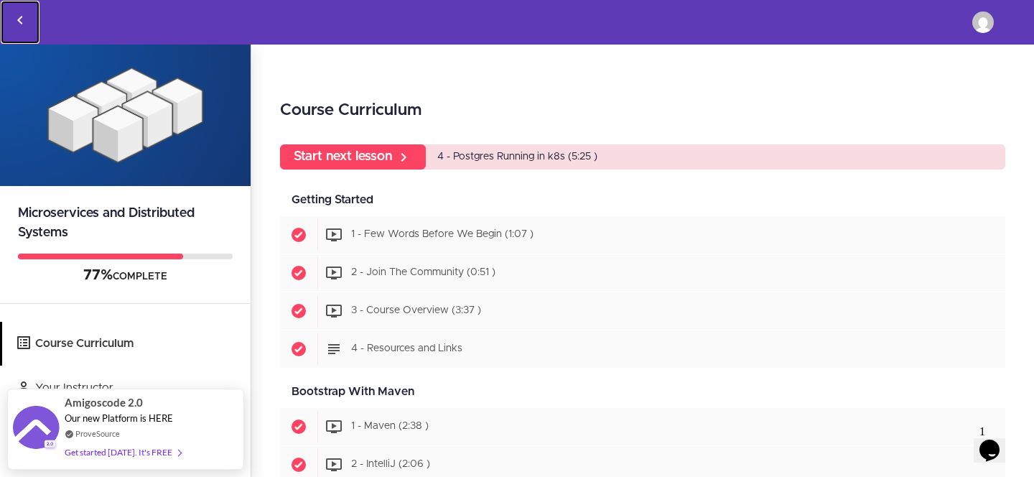
click at [21, 21] on icon "Back to courses" at bounding box center [19, 19] width 17 height 17
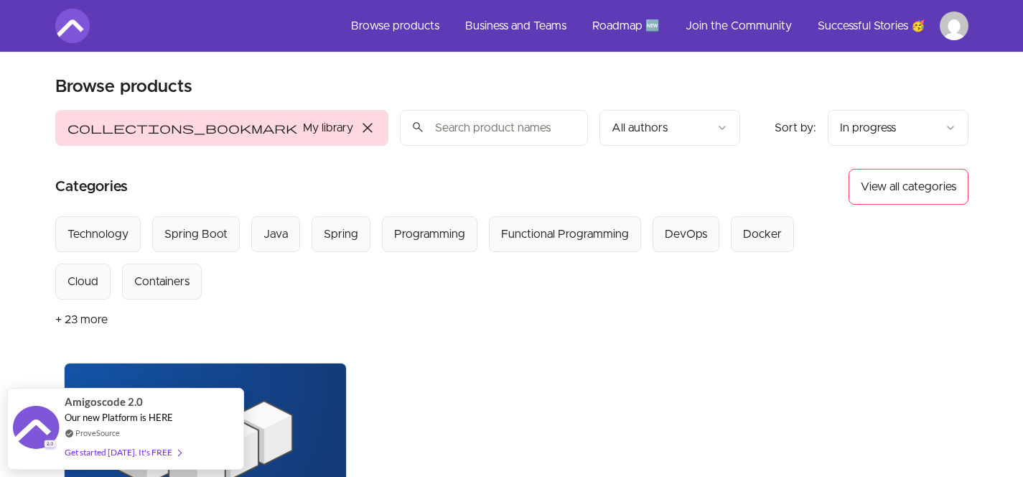
click at [359, 129] on span "close" at bounding box center [367, 127] width 17 height 17
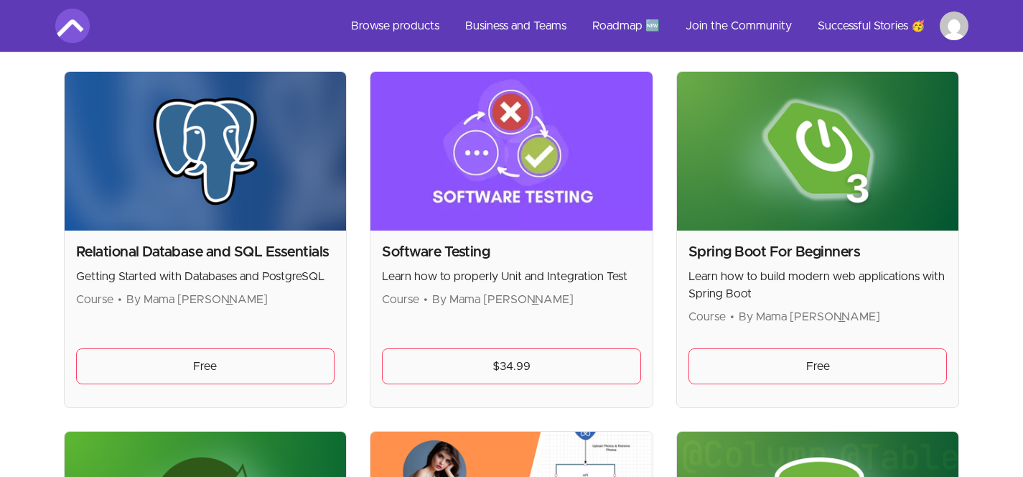
scroll to position [3407, 0]
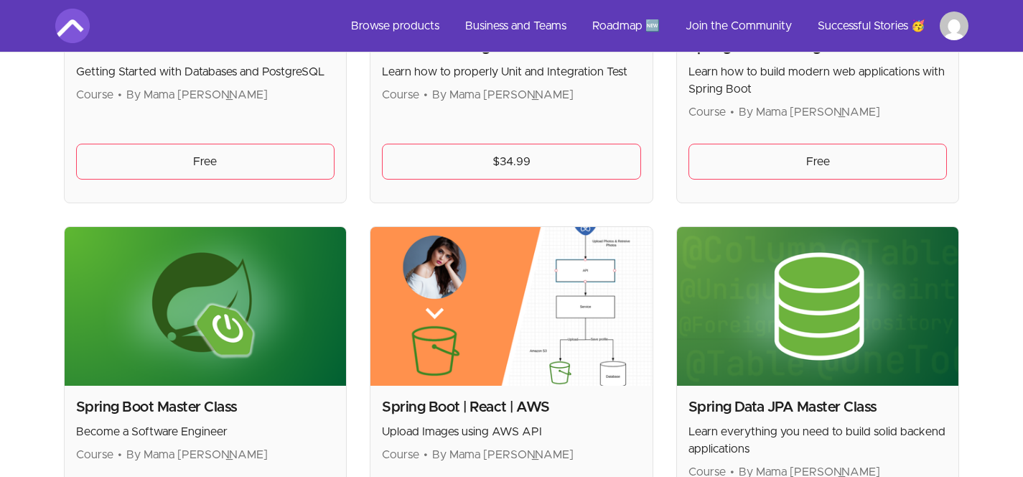
click at [481, 382] on img at bounding box center [512, 306] width 282 height 159
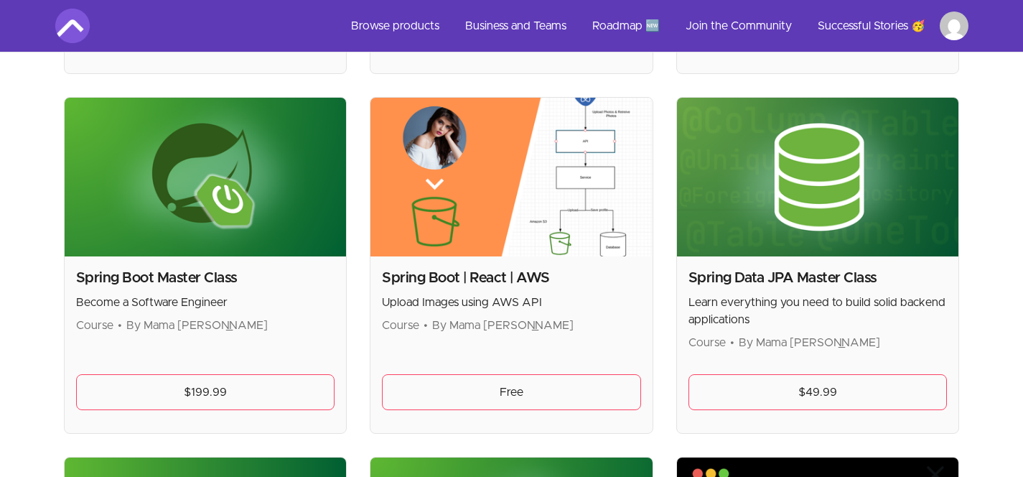
scroll to position [3557, 0]
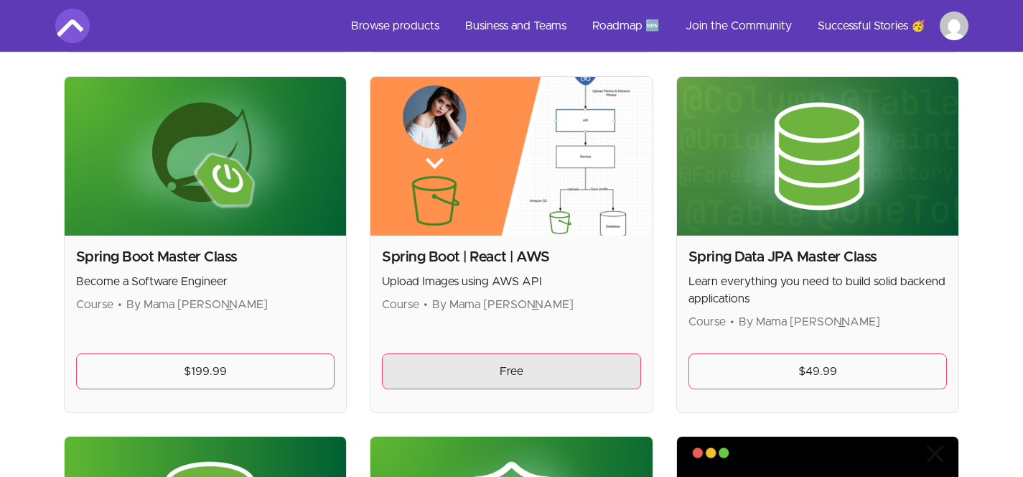
click at [470, 368] on link "Free" at bounding box center [511, 371] width 259 height 36
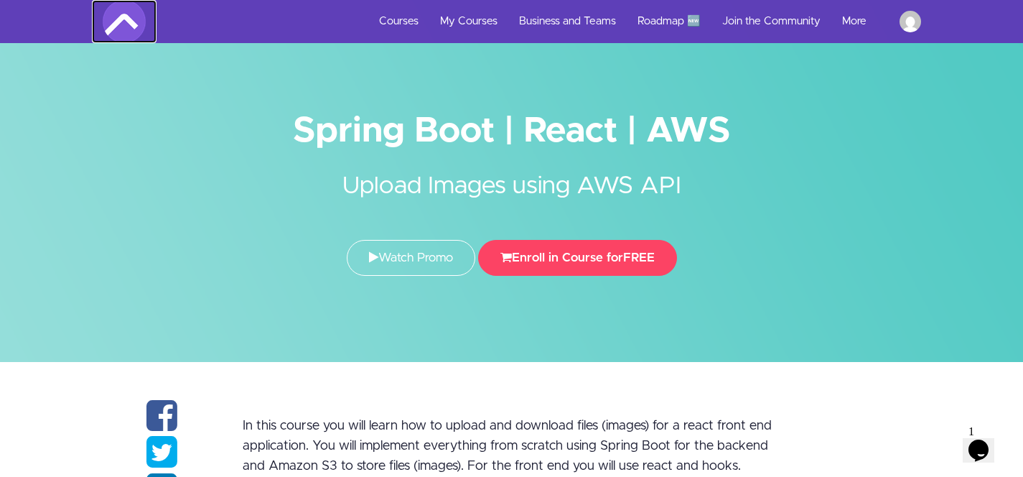
click at [113, 18] on img at bounding box center [124, 21] width 43 height 43
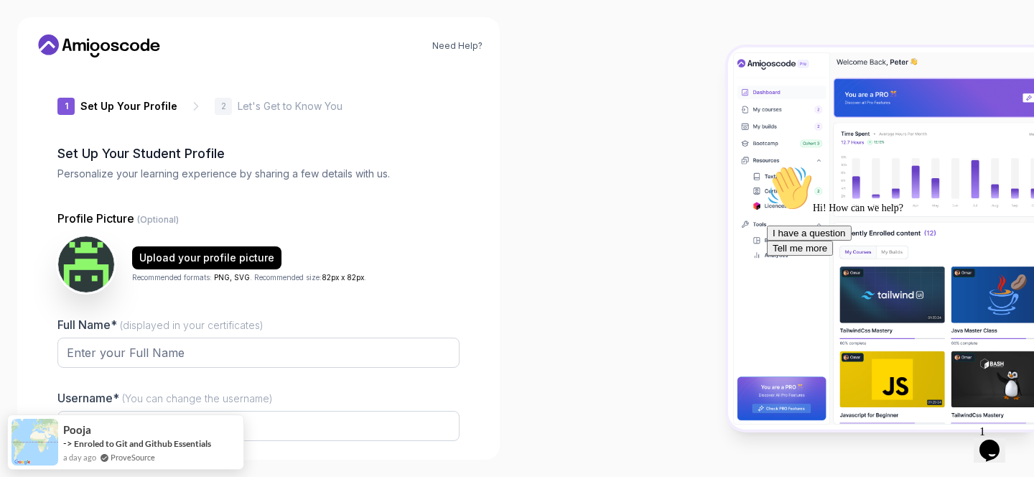
scroll to position [122, 0]
